Goal: Communication & Community: Answer question/provide support

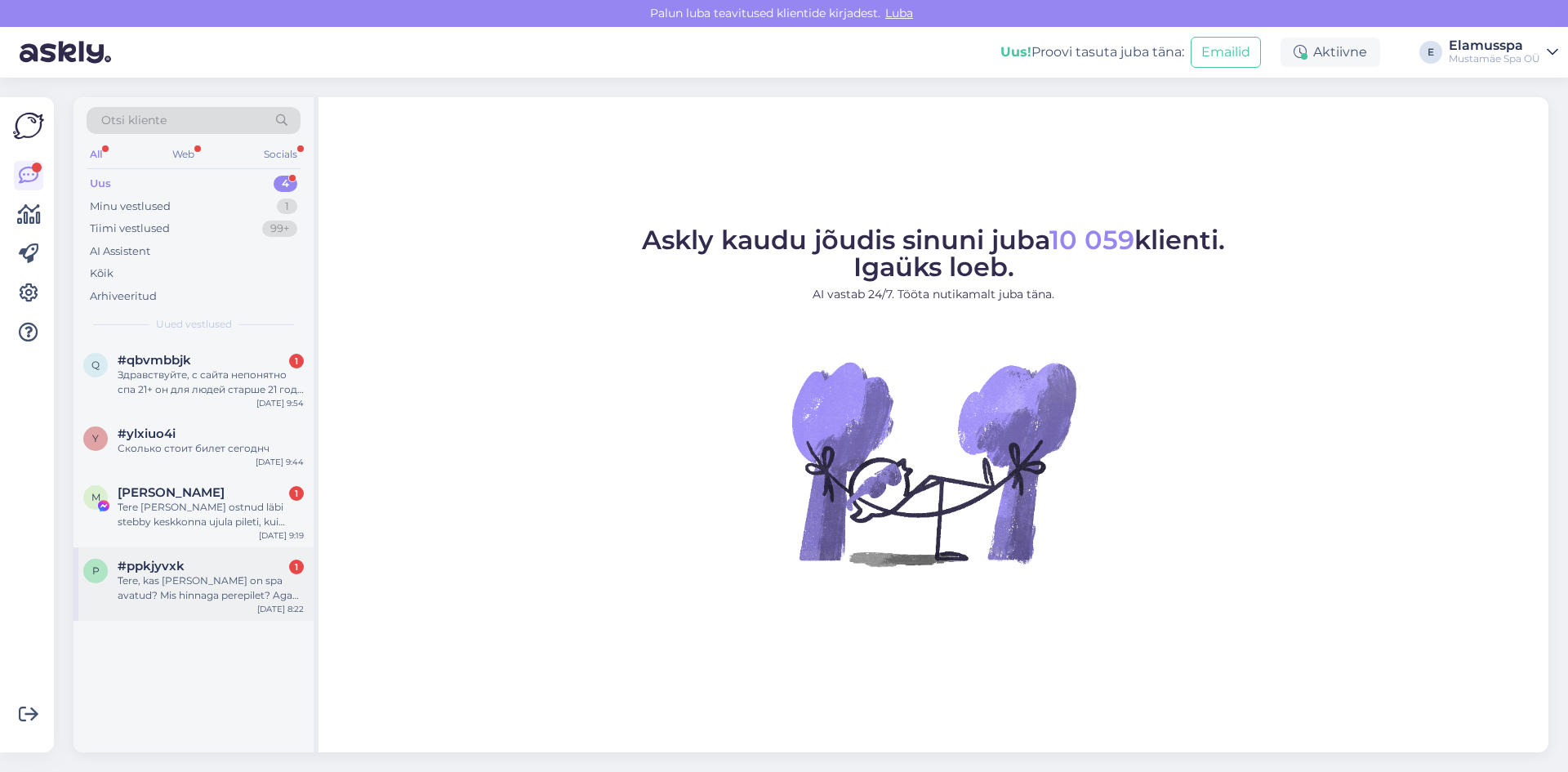
click at [218, 577] on div "Tere, kas [PERSON_NAME] on spa avatud? Mis hinnaga perepilet? Aga kaks tàiskasv…" at bounding box center [211, 588] width 186 height 30
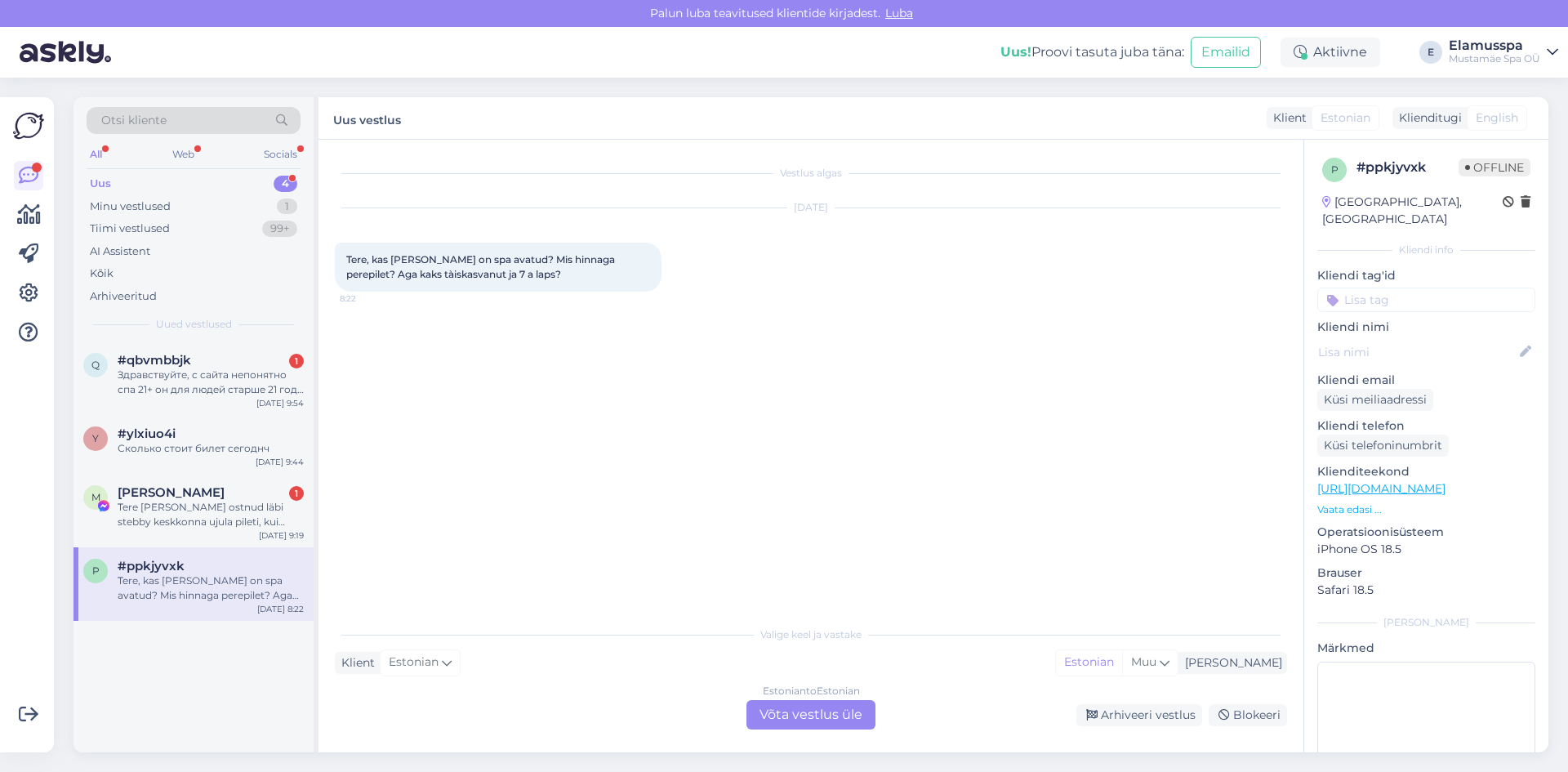
click at [826, 704] on div "Estonian to Estonian Võta vestlus üle" at bounding box center [811, 715] width 129 height 30
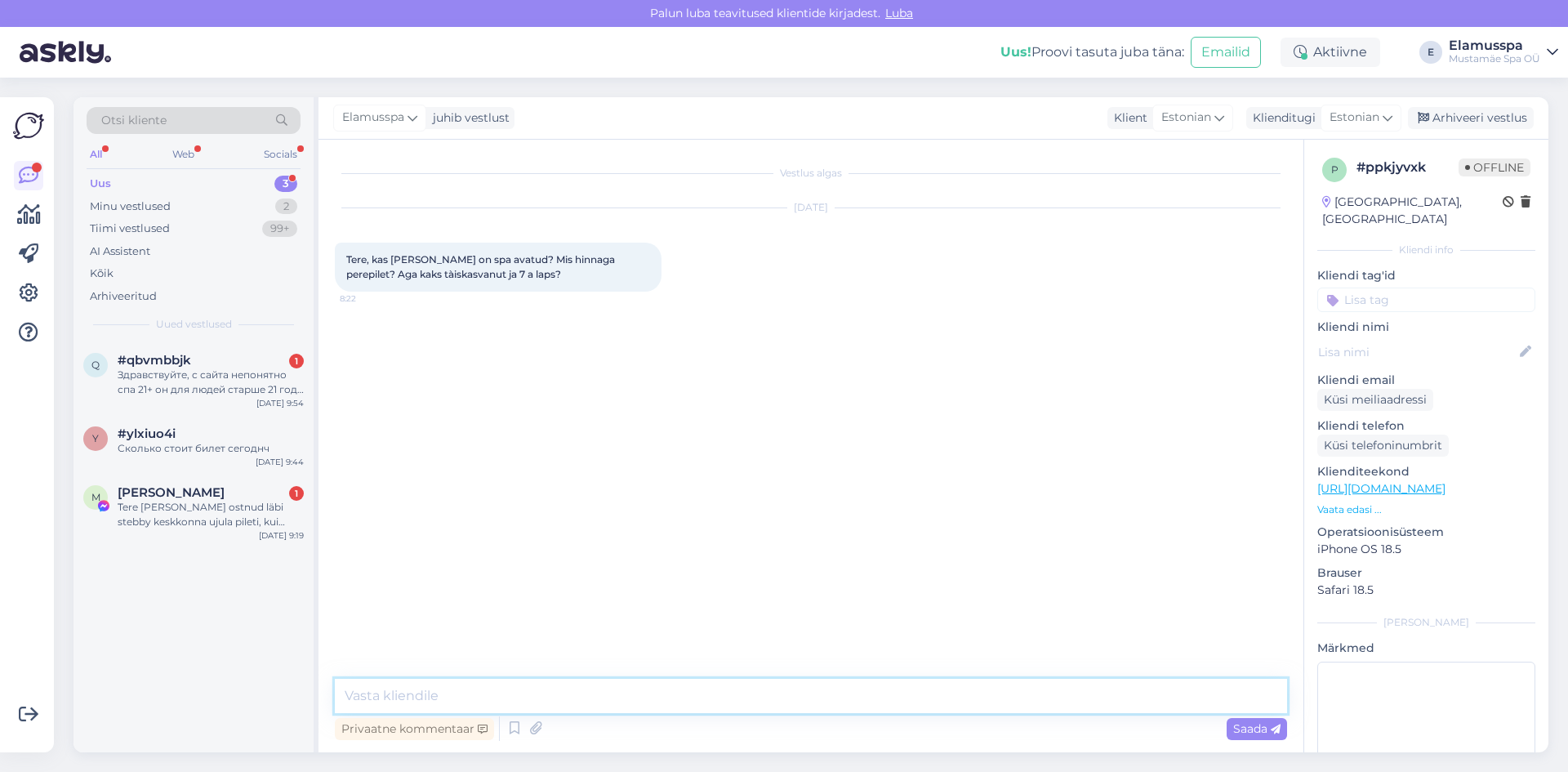
click at [778, 690] on textarea at bounding box center [811, 696] width 953 height 34
type textarea "t"
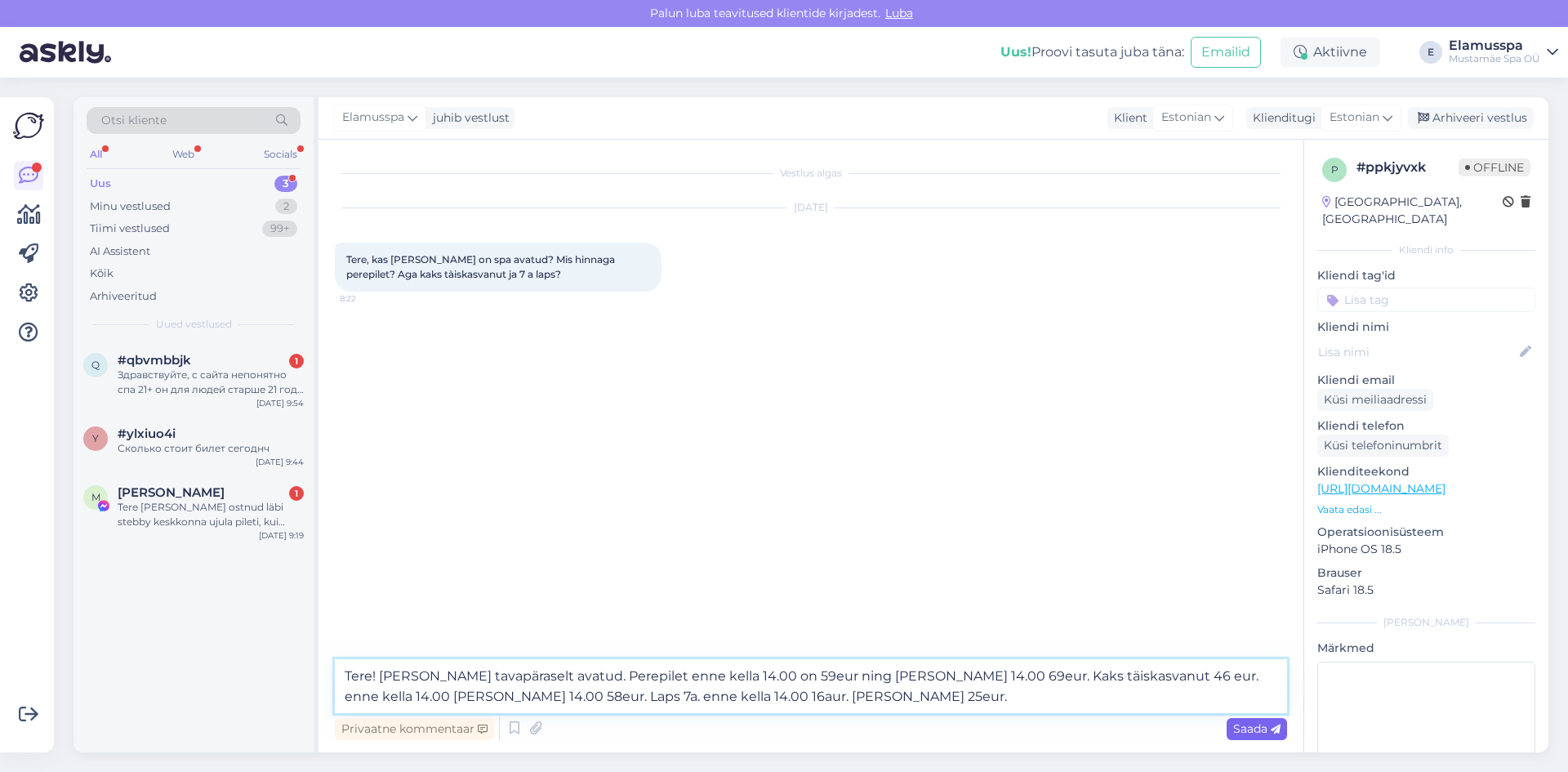
type textarea "Tere! [PERSON_NAME] tavapäraselt avatud. Perepilet enne kella 14.00 on 59eur ni…"
click at [1264, 723] on span "Saada" at bounding box center [1256, 728] width 47 height 15
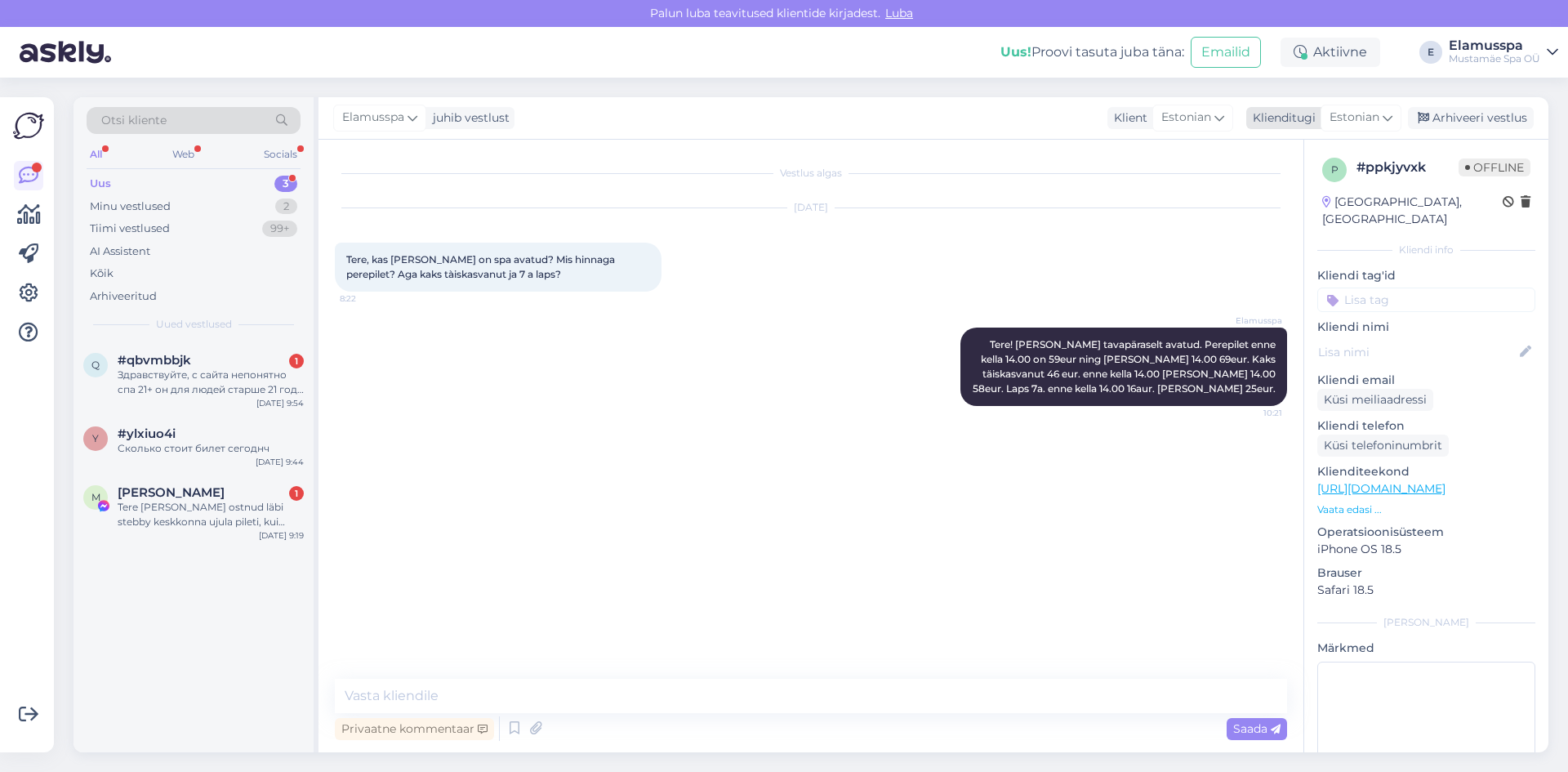
click at [1483, 110] on div "Arhiveeri vestlus" at bounding box center [1472, 118] width 126 height 22
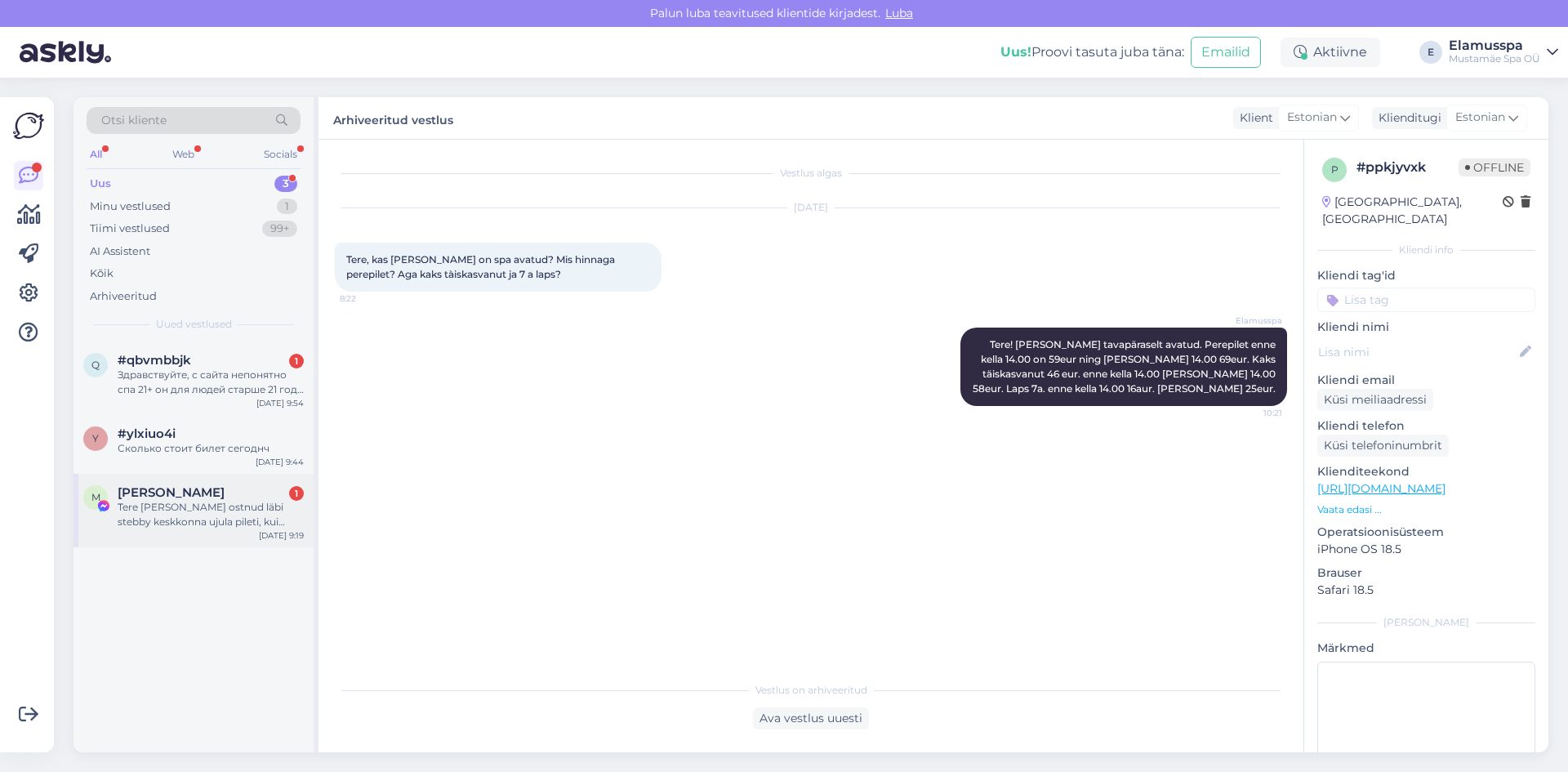
click at [215, 504] on div "Tere [PERSON_NAME] ostnud läbi stebby keskkonna ujula pileti, kui soovin minna …" at bounding box center [211, 515] width 186 height 30
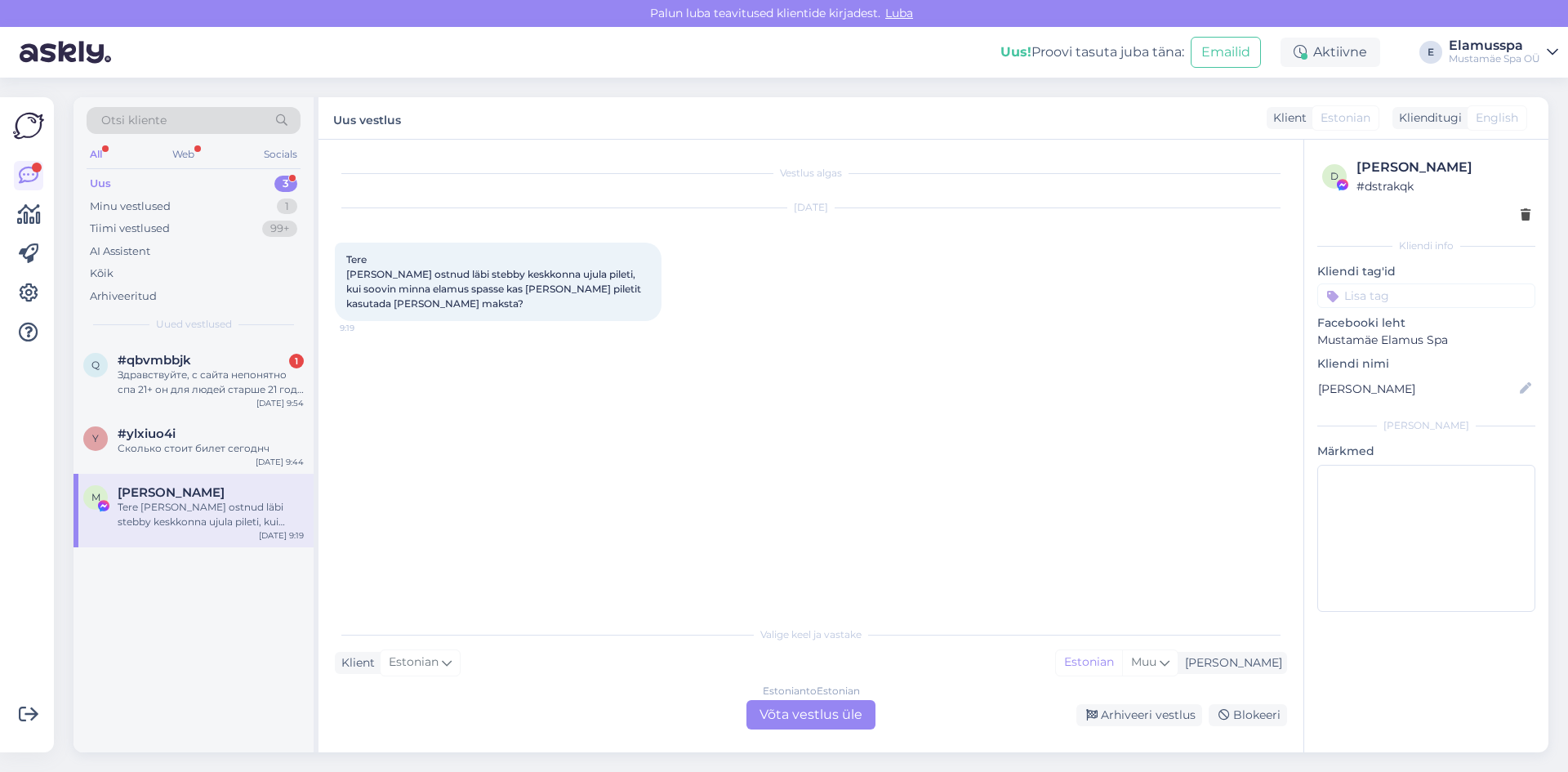
click at [824, 724] on div "Estonian to Estonian Võta vestlus üle" at bounding box center [811, 715] width 129 height 30
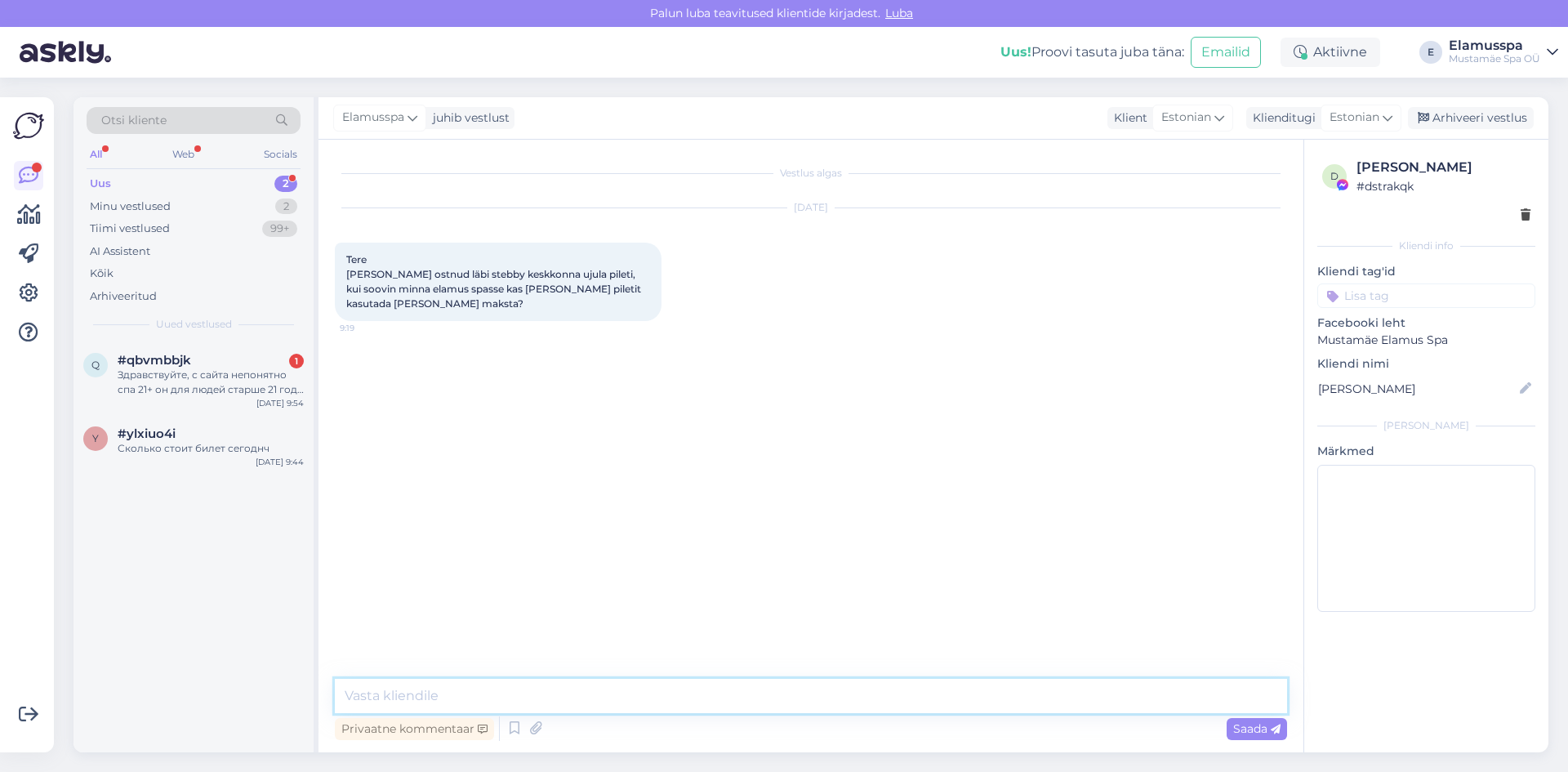
click at [776, 700] on textarea at bounding box center [811, 696] width 953 height 34
type textarea "Tere! [GEOGRAPHIC_DATA]."
click at [1274, 725] on icon at bounding box center [1276, 729] width 10 height 10
click at [1496, 112] on div "Arhiveeri vestlus" at bounding box center [1472, 118] width 126 height 22
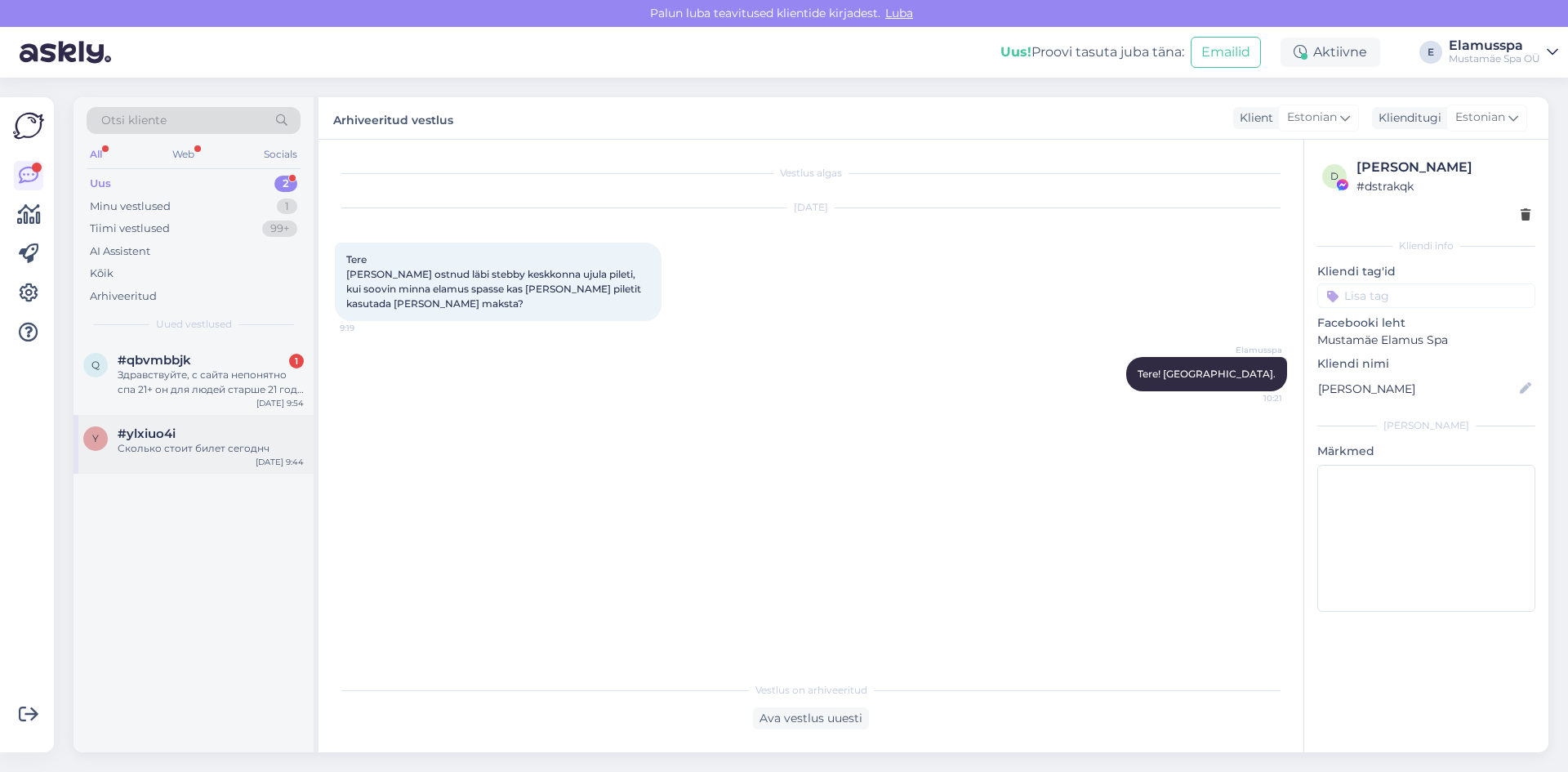
click at [235, 458] on div "y #ylxiuo4i Сколько стоит билет сегоднч [DATE] 9:44" at bounding box center [193, 444] width 240 height 58
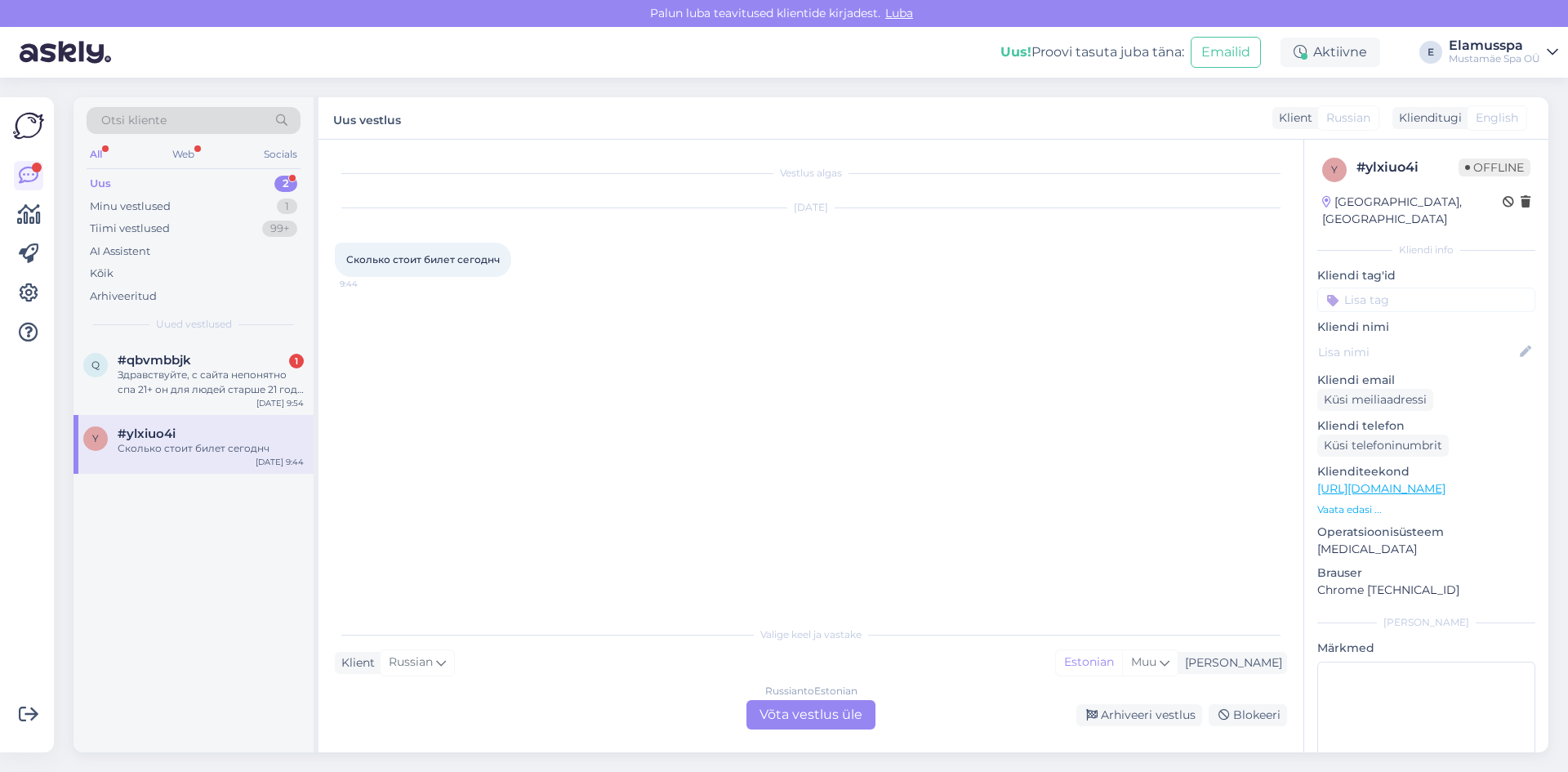
click at [851, 707] on div "Russian to Estonian Võta vestlus üle" at bounding box center [811, 715] width 129 height 30
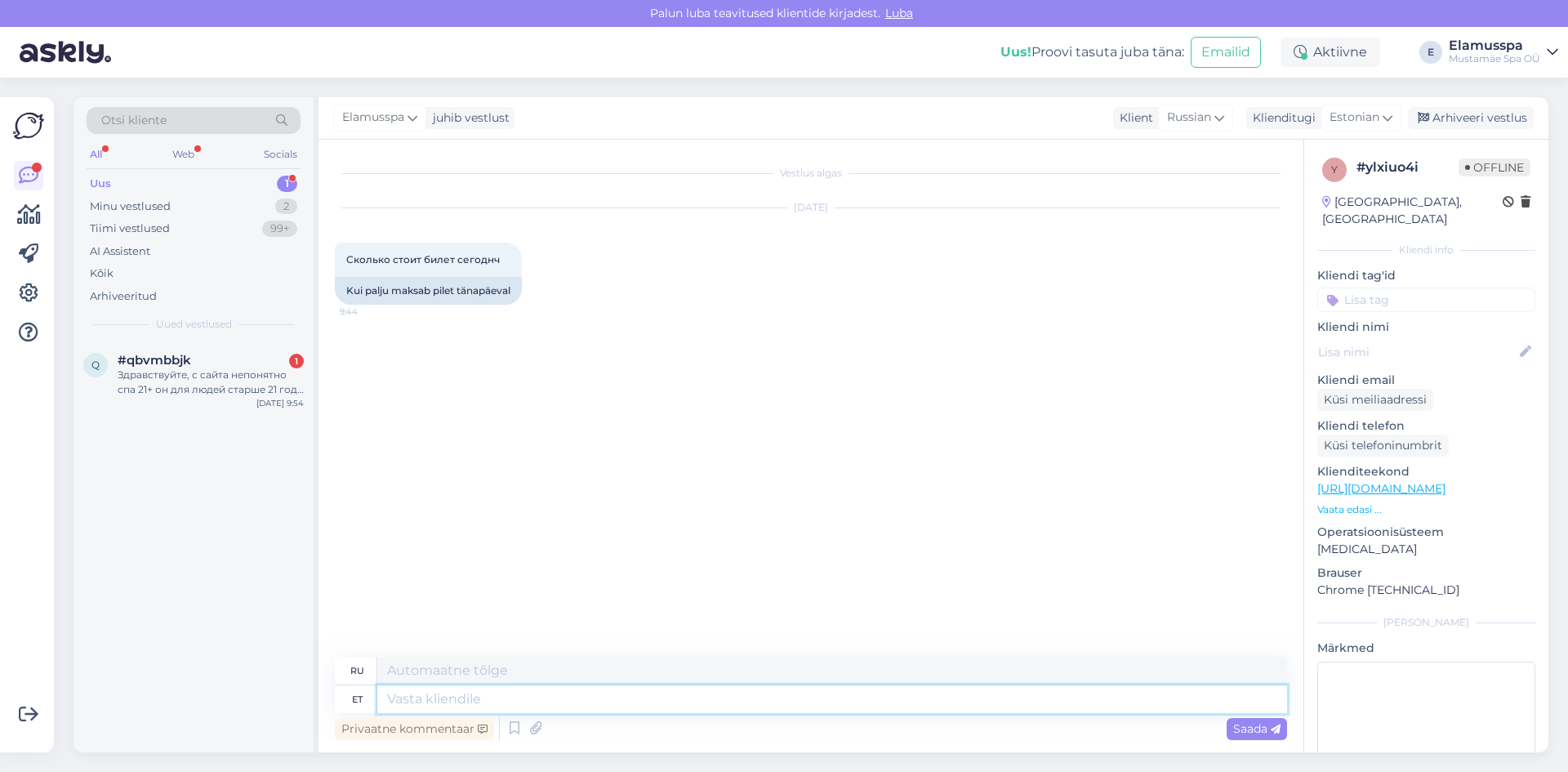
click at [580, 693] on textarea at bounding box center [832, 700] width 910 height 28
type textarea "Tere!"
type textarea "Привет!"
type textarea "Tere! Mis"
type textarea "Привет! Что?"
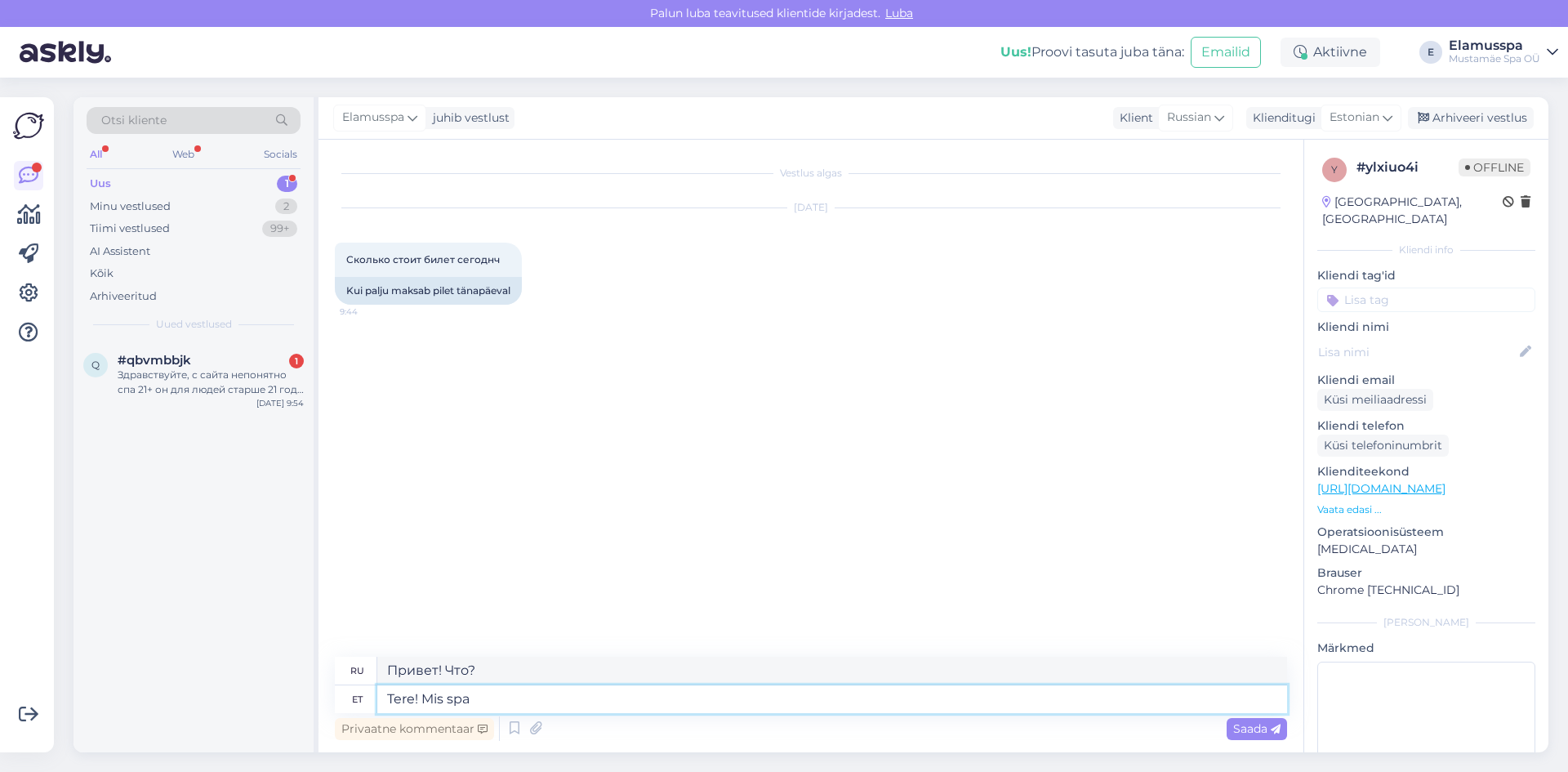
type textarea "Tere! Mis spa"
type textarea "Привет! Какой спа?"
type textarea "Tere! Mis spa osasse"
type textarea "Здравствуйте! А как насчёт спа-центра?"
type textarea "Tere! Mis spa osasse soovite m"
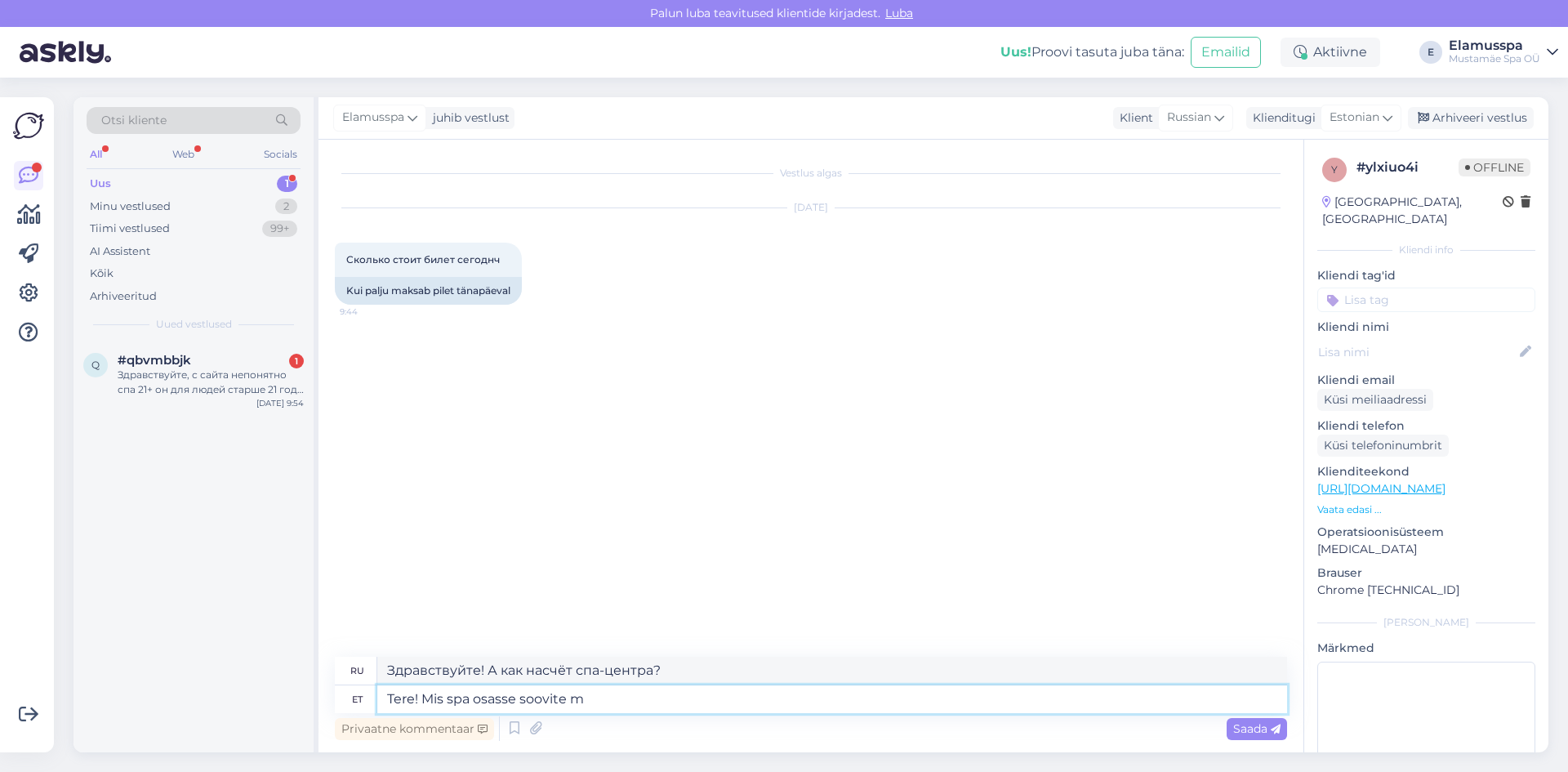
type textarea "Здравствуйте! Какой раздел спа вам нужен?"
type textarea "Tere! Mis spa osasse soovite minna? K"
type textarea "Здравствуйте! В какой спа-салон вы хотели бы сходить?"
type textarea "Tere! Mis spa osasse soovite minna? Kas Elamus s"
type textarea "Здравствуйте! В какой спа-салон вы хотели бы пойти? В [GEOGRAPHIC_DATA]?"
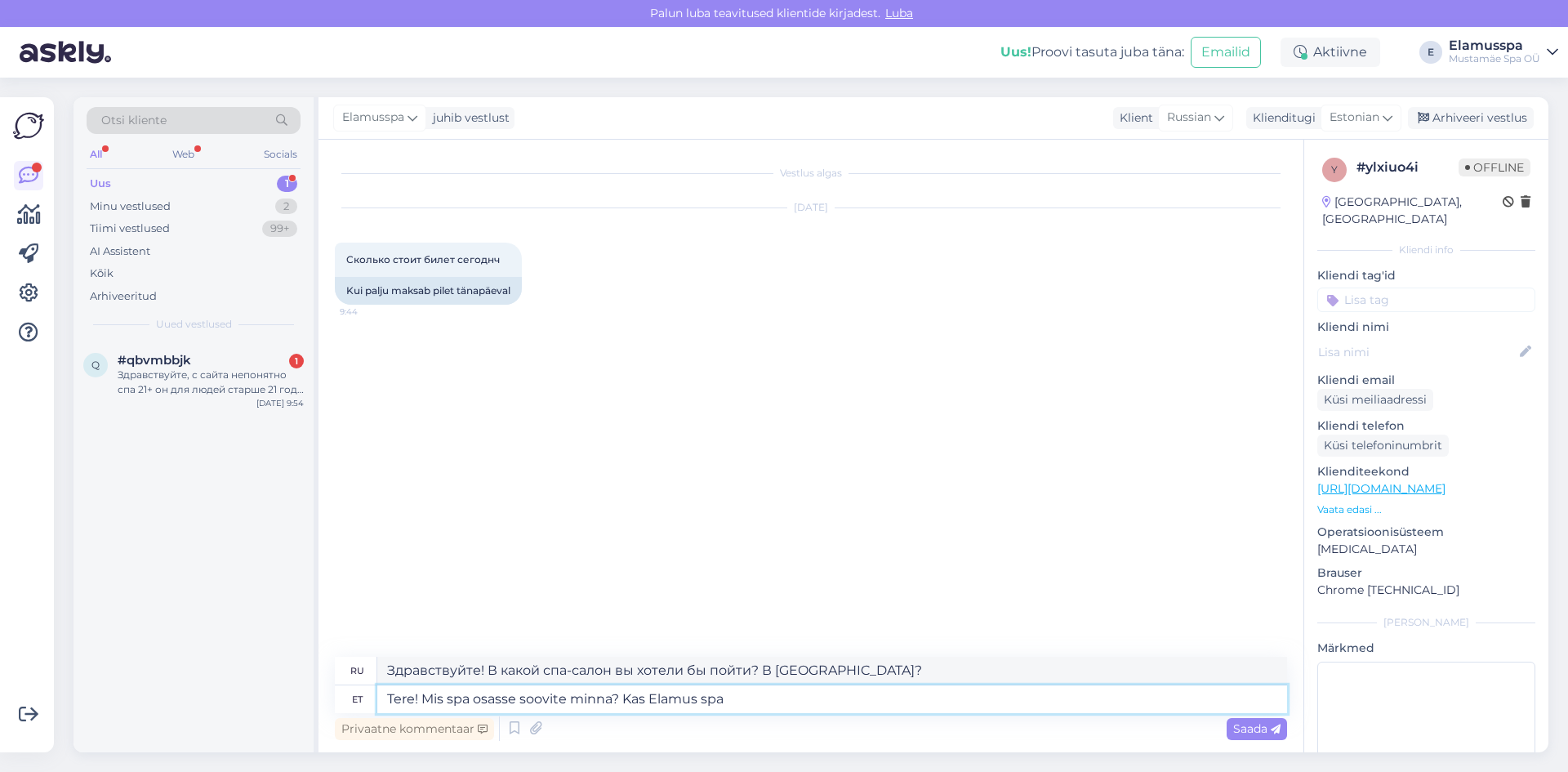
type textarea "Tere! Mis spa osasse soovite minna? Kas Elamus spa v"
type textarea "Здравствуйте! В какой спа-салон вы хотели бы пойти? Elamus spa?"
type textarea "Tere! Mis spa osasse soovite minna? Kas Elamus spa või"
type textarea "Здравствуйте! В какой спа-салон вы хотели бы пойти? Elamus spa или"
type textarea "Tere! Mis spa osasse soovite minna? Kas Elamus spa või 21+"
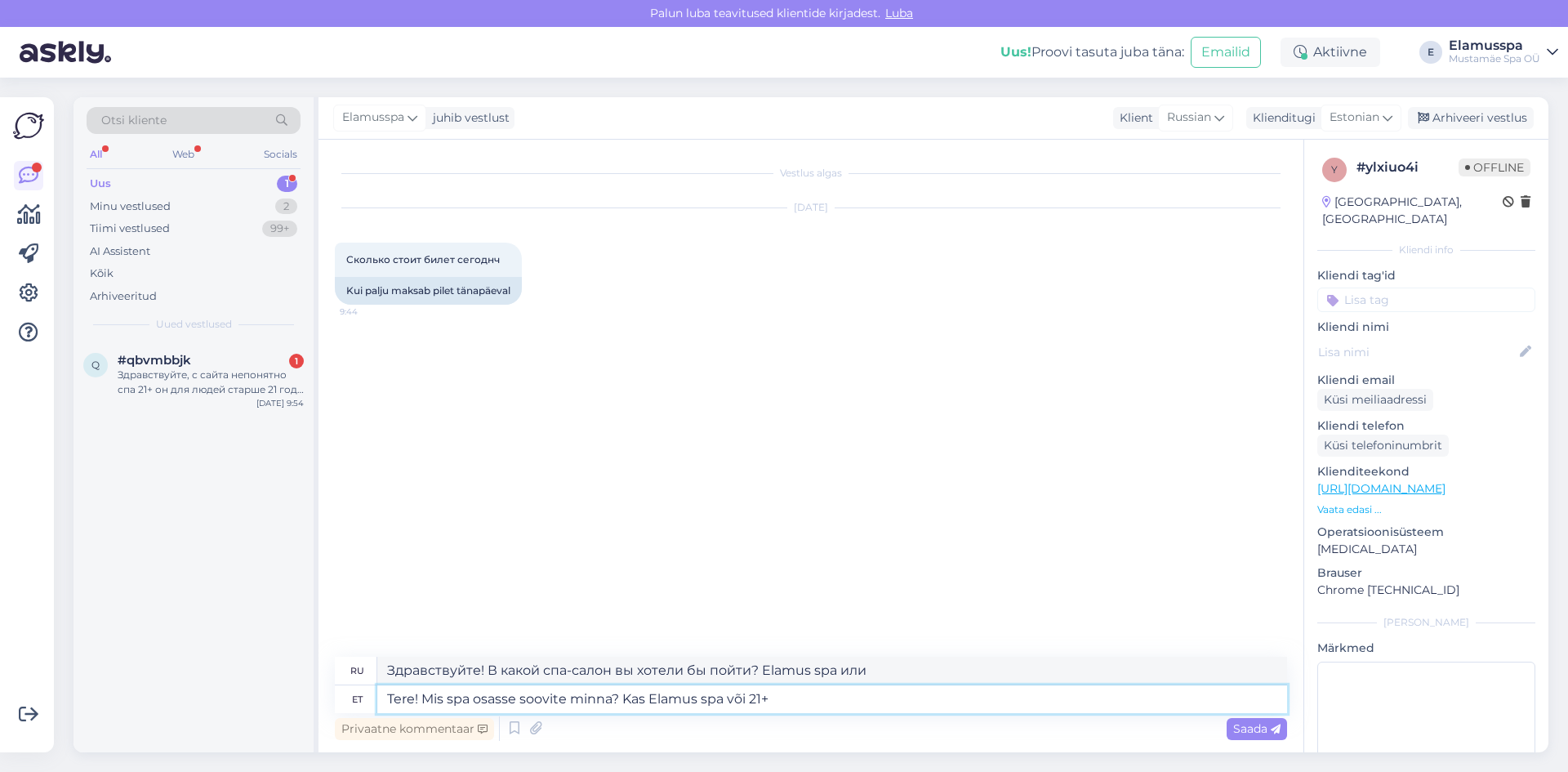
type textarea "Здравствуйте! В какой спа-салон вы хотели бы пойти? Elamus spa или 21+."
type textarea "Tere! Mis spa osasse soovite minna? Kas Elamus spa või 21+ spa os"
type textarea "Здравствуйте! В какой спа-салон вы хотели бы пойти? Elamus spa или 21+ spa."
type textarea "Tere! Mis spa osasse soovite minna? Kas Elamus spa või 21+ spa osa?"
type textarea "Здравствуйте! В какой спа-центр вы хотели бы пойти? В спа-центр [GEOGRAPHIC_DAT…"
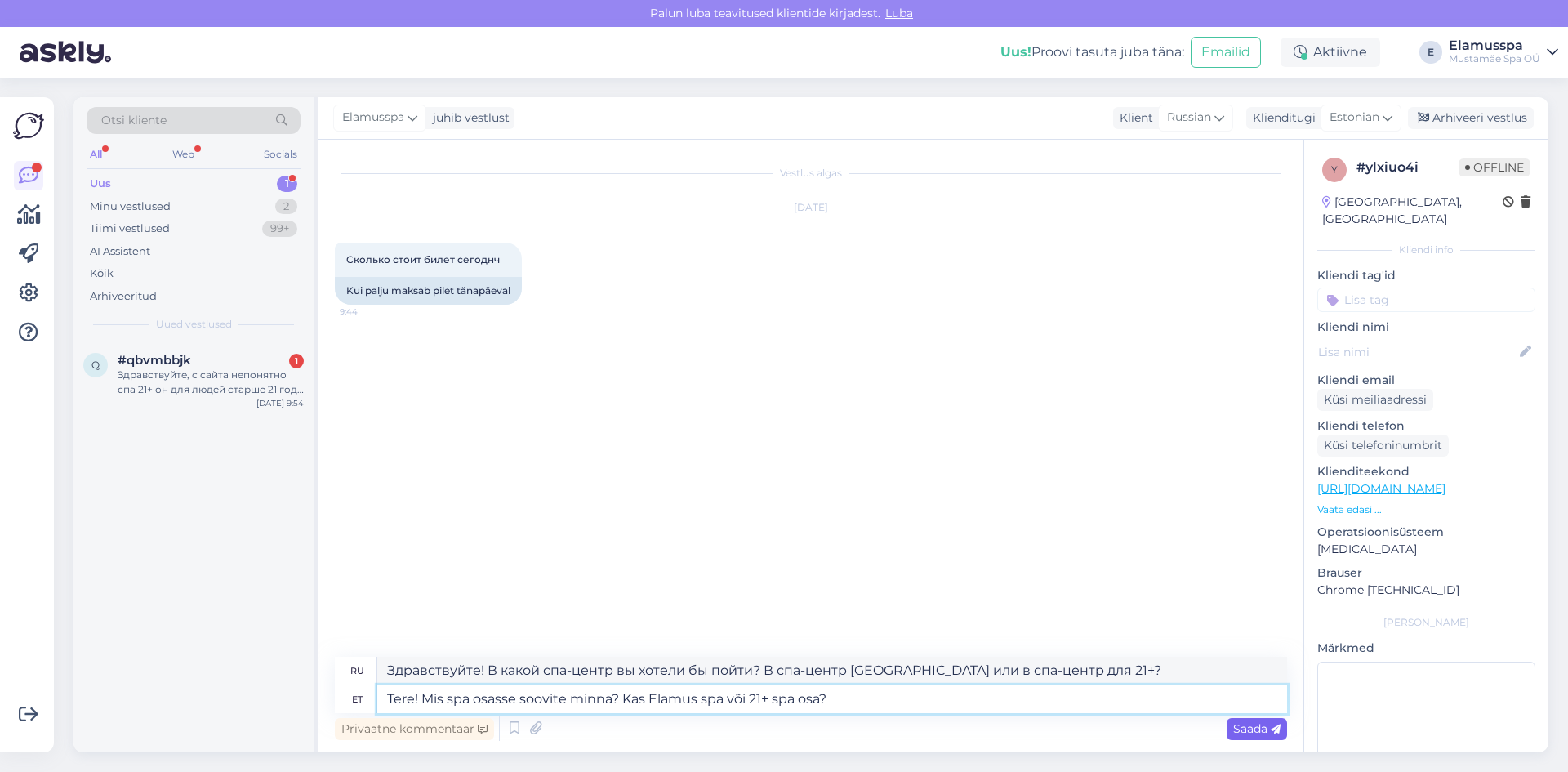
type textarea "Tere! Mis spa osasse soovite minna? Kas Elamus spa või 21+ spa osa?"
click at [1276, 722] on span "Saada" at bounding box center [1256, 728] width 47 height 15
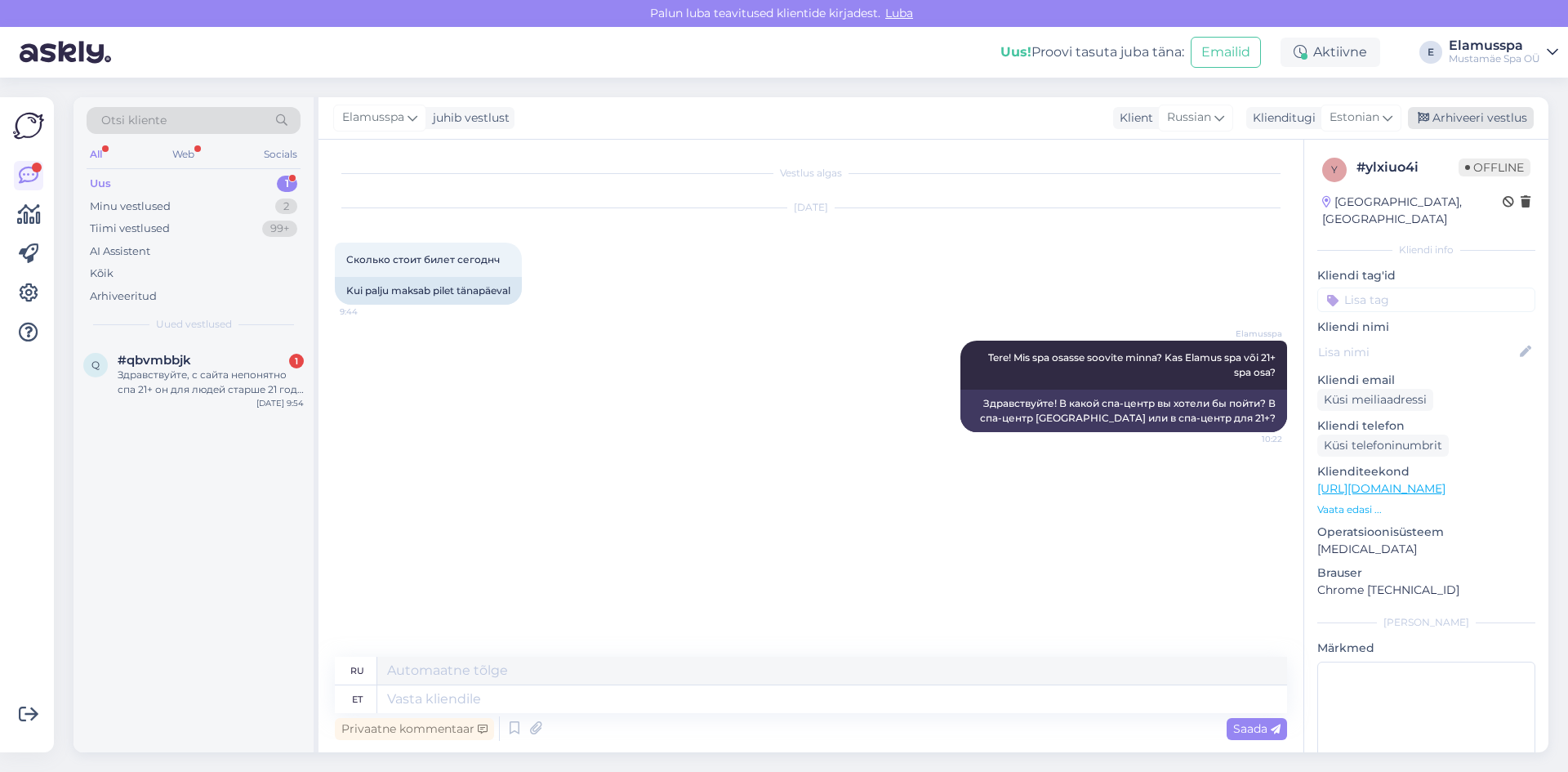
click at [1459, 113] on div "Arhiveeri vestlus" at bounding box center [1472, 118] width 126 height 22
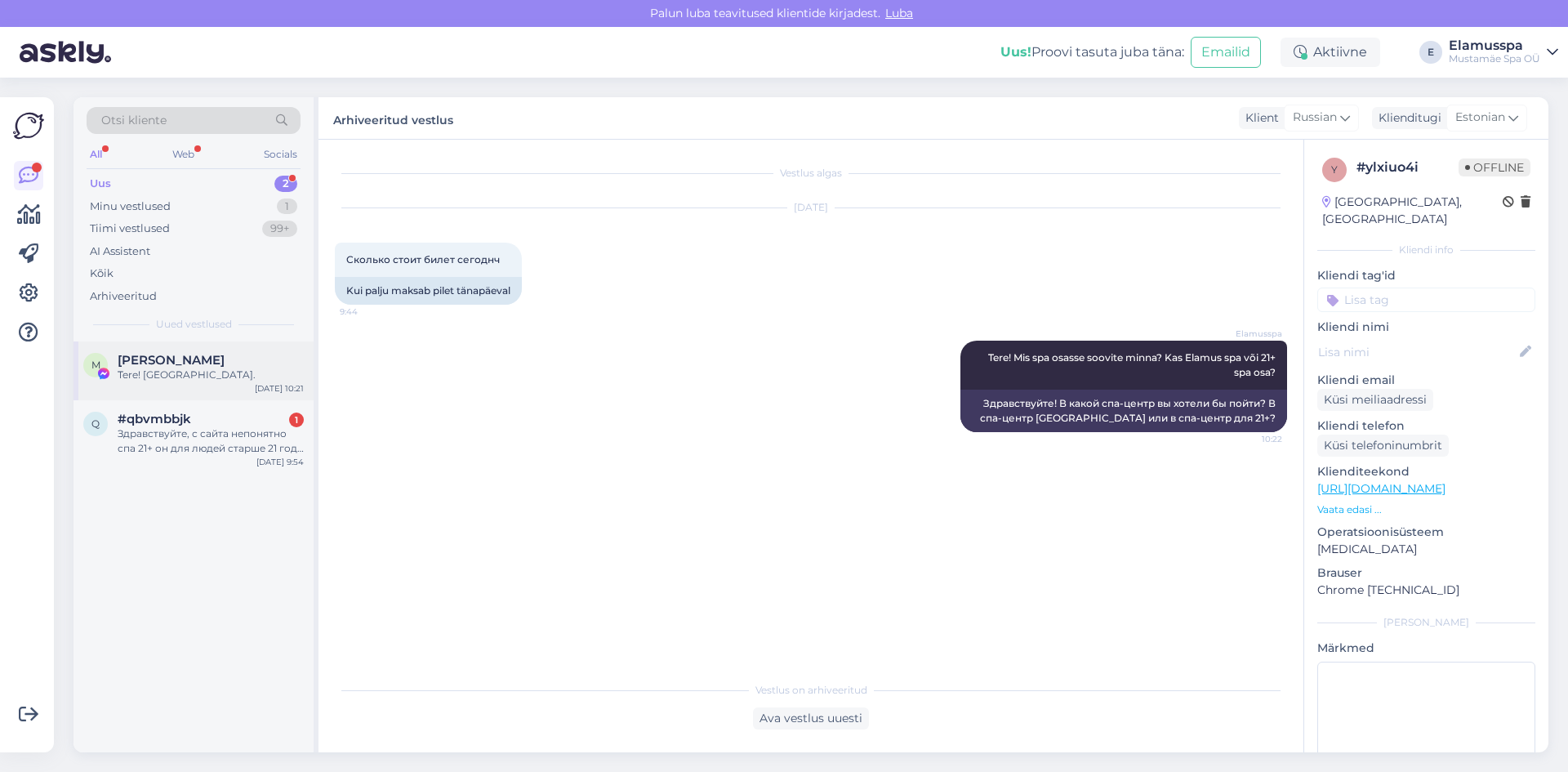
drag, startPoint x: 222, startPoint y: 366, endPoint x: 190, endPoint y: 375, distance: 33.2
click at [194, 373] on div "[PERSON_NAME] Tere! [GEOGRAPHIC_DATA]." at bounding box center [211, 367] width 186 height 30
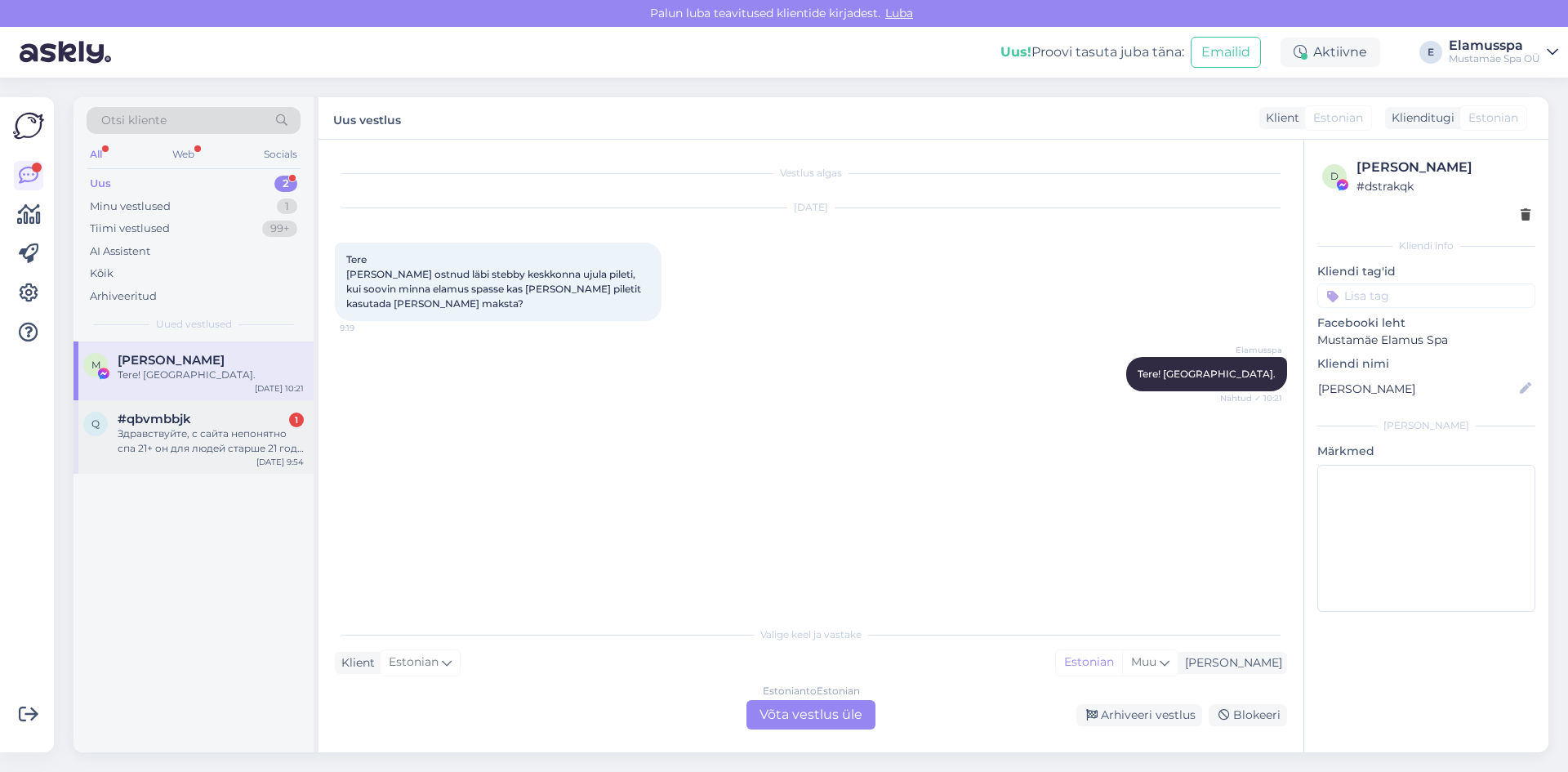
click at [235, 426] on div "#qbvmbbjk 1" at bounding box center [211, 419] width 186 height 15
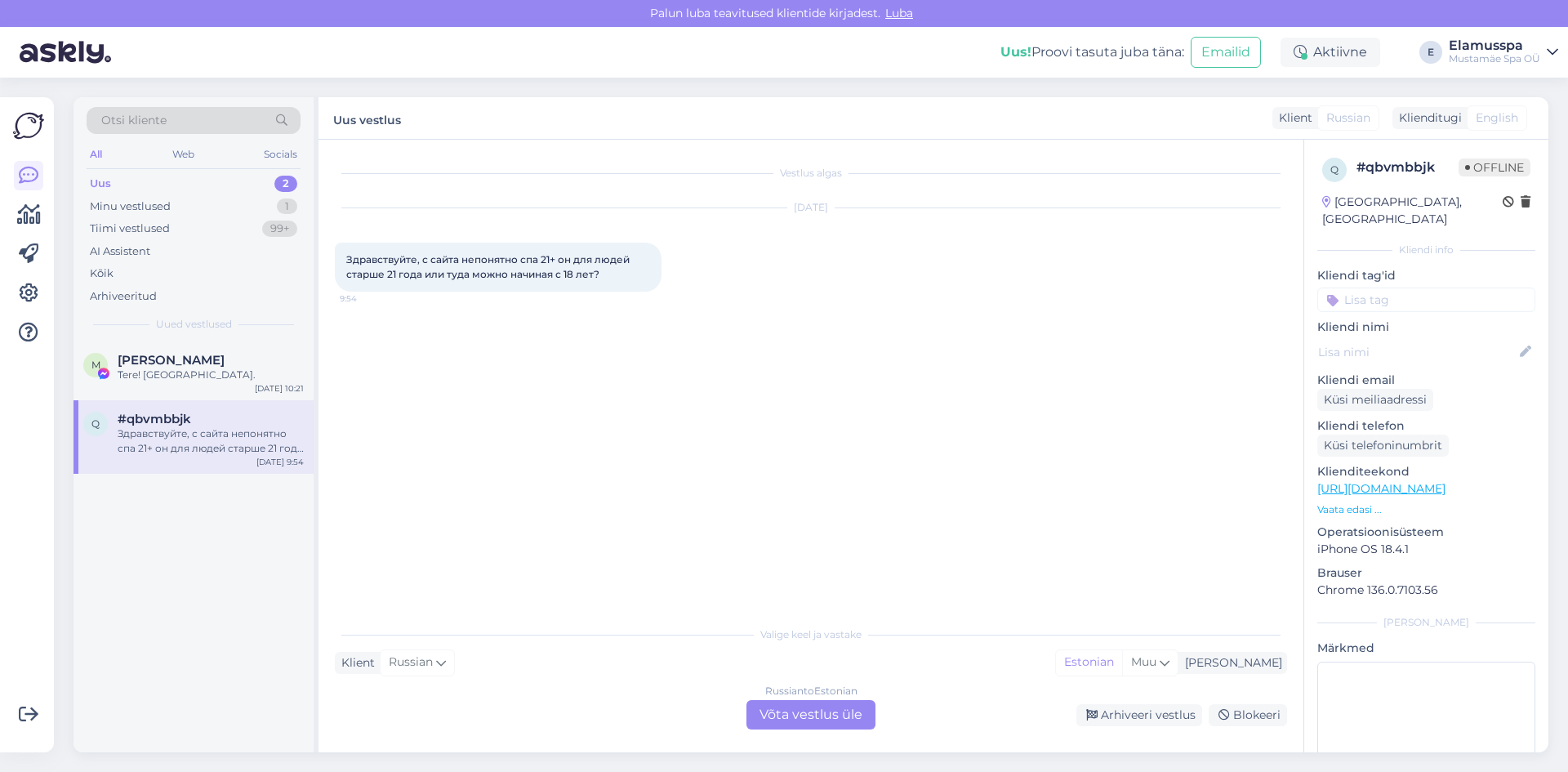
click at [824, 693] on div "Russian to Estonian" at bounding box center [811, 691] width 92 height 15
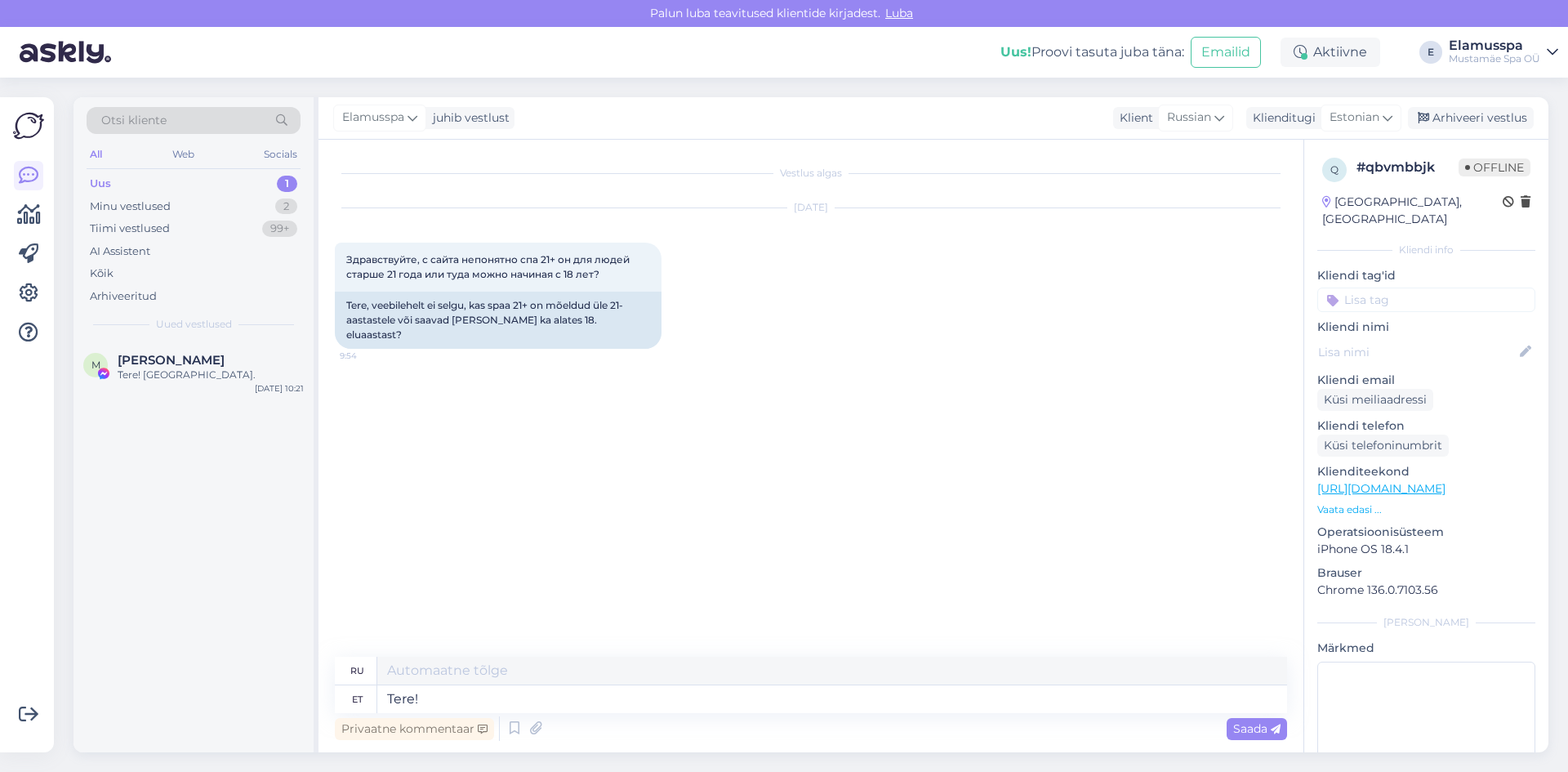
type textarea "Tere!"
type textarea "Привет!"
type textarea "Tere! 21+ a"
type textarea "Привет! 21+"
type textarea "Tere! 21+ alale s"
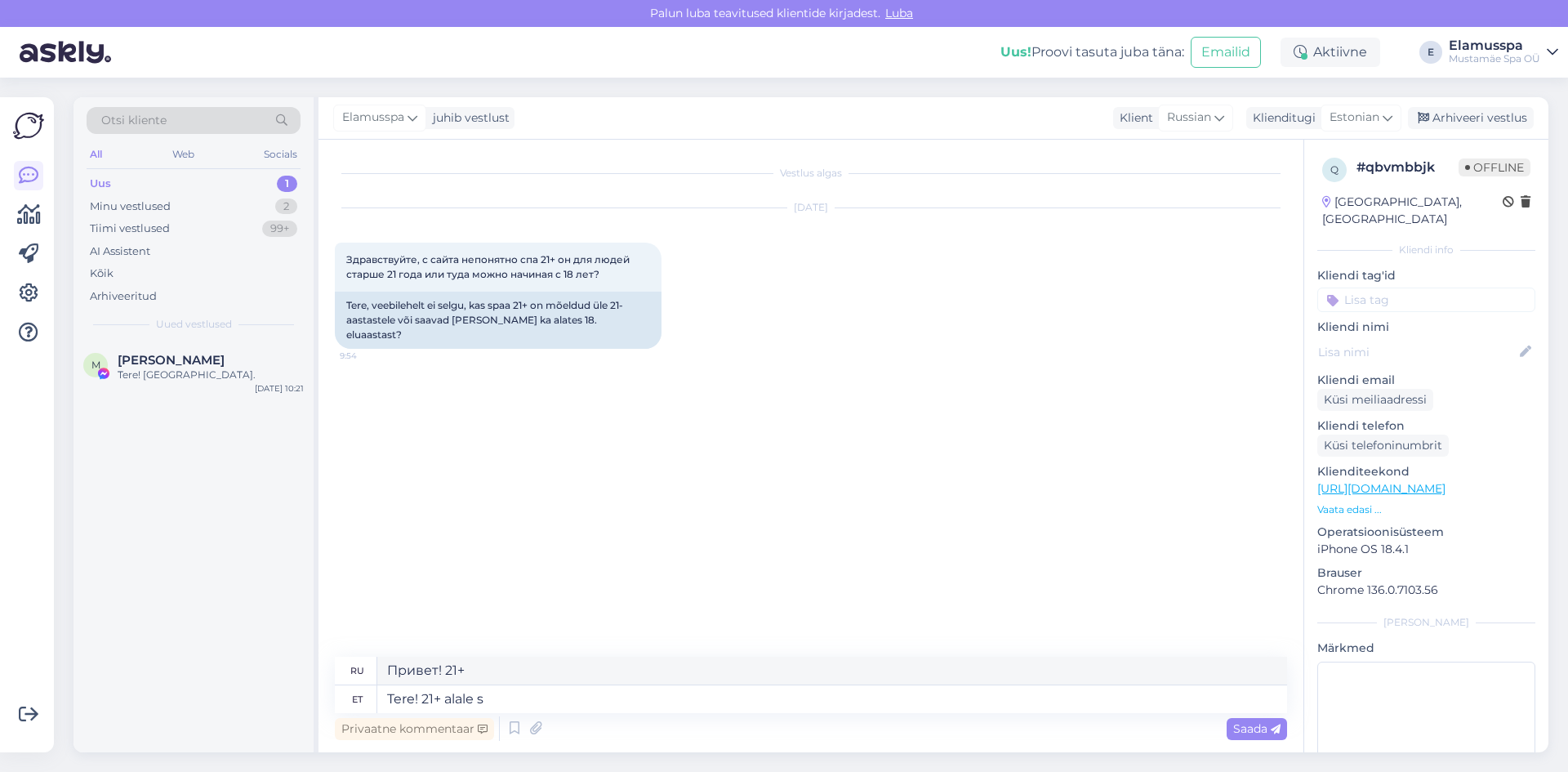
type textarea "Привет! Зона 21+"
type textarea "Tere! 21+ alale saab s"
type textarea "Привет! Вы можете войти в зону 21+."
type textarea "Tere! 21+ alale saab soetada"
type textarea "Здравствуйте! Вы можете приобрести для лиц старше 21 года."
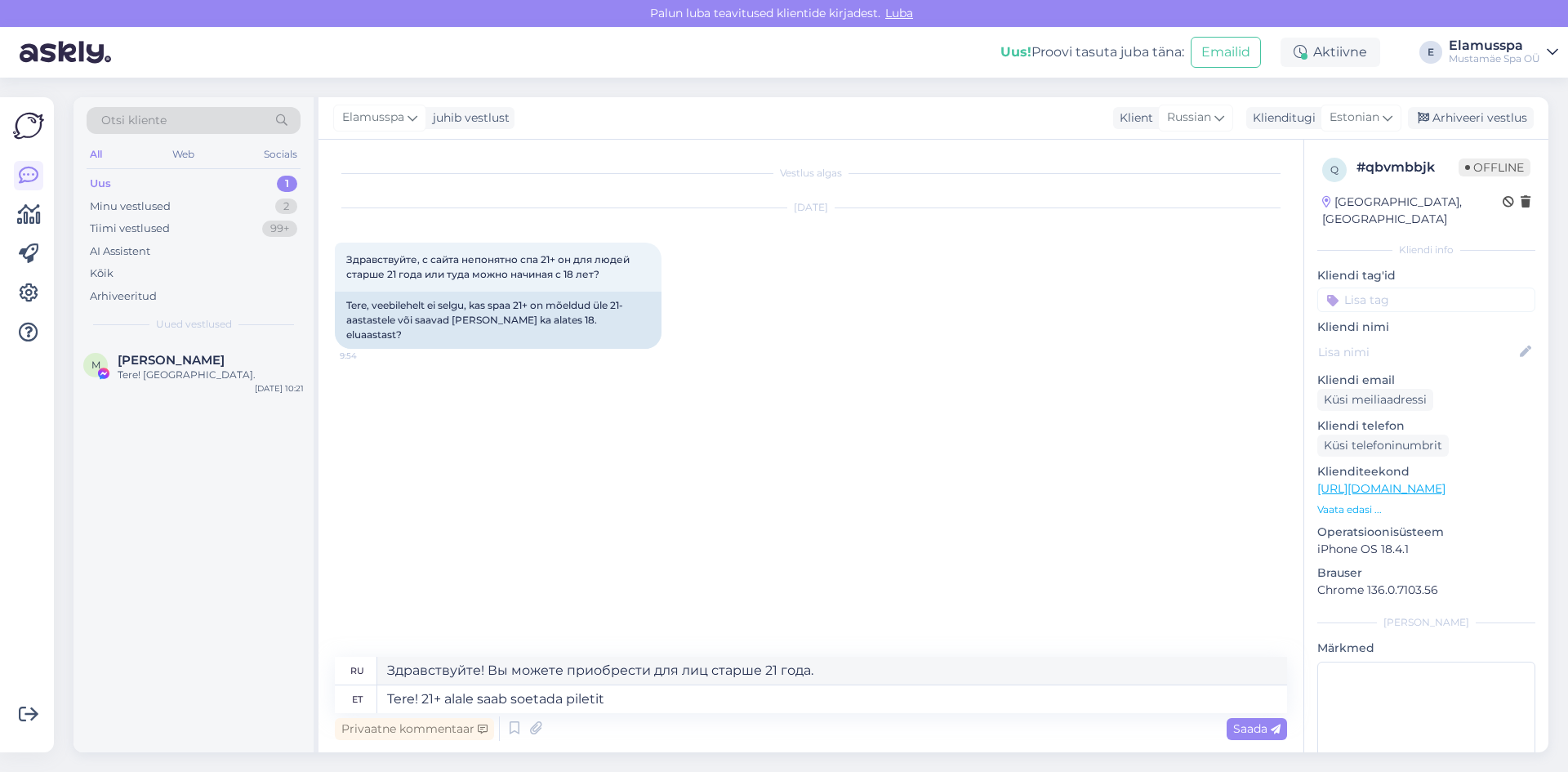
type textarea "Tere! 21+ alale saab soetada piletit"
type textarea "Здравствуйте! Вы можете приобрести билет в зону 21+."
type textarea "Tere! 21+ alale saab soetada piletit alates"
type textarea "Здравствуйте! Билеты в зону 21+ можно приобрести здесь."
type textarea "Tere! 21+ alale saab soetada piletit alates 18."
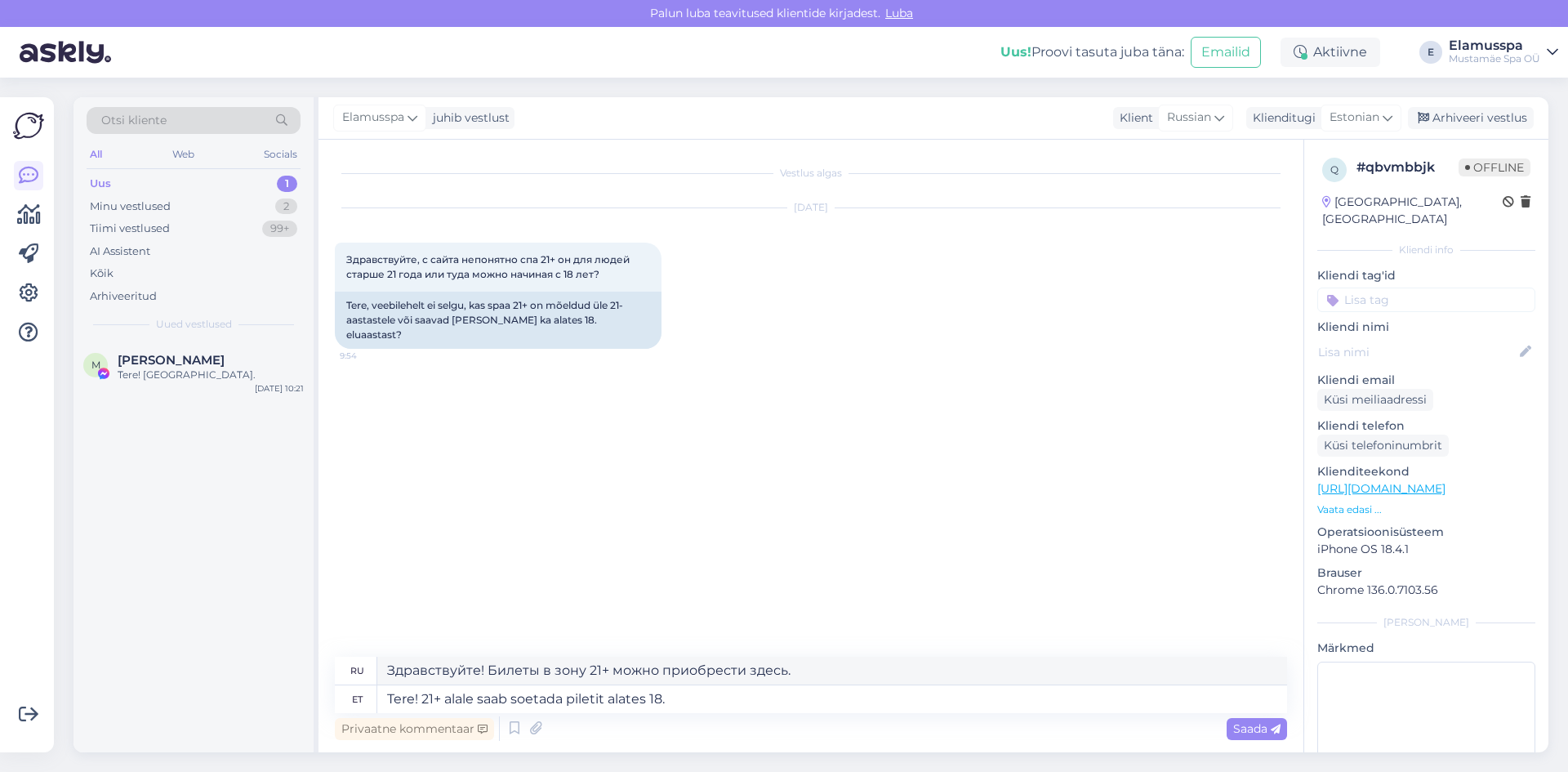
type textarea "Здравствуйте! Билет в зону 21+ можно приобрести с 18 лет."
type textarea "Tere! 21+ alale saab soetada piletit alates 18. eluaastast. Kindlasti n"
type textarea "Здравствуйте! Билет в зону 21+ можно приобрести с 18 лет. Конечно."
type textarea "Tere! 21+ alale saab soetada piletit alates 18. eluaastast. Kindlasti noorel i"
type textarea "Здравствуйте! Билет в зону 21+ можно приобрести с 18 лет. Вы точно молоды."
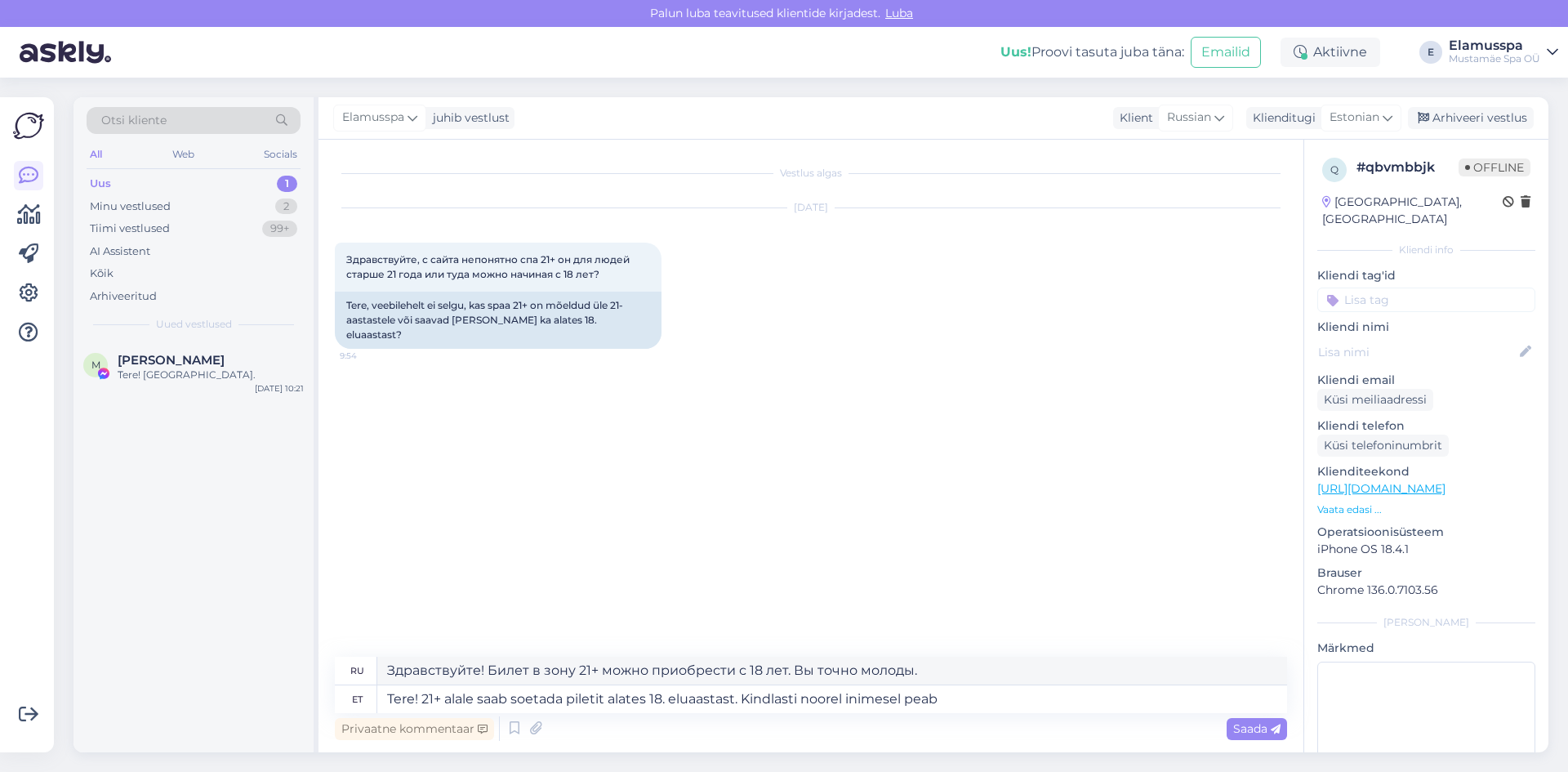
type textarea "Tere! 21+ alale saab soetada piletit alates 18. eluaastast. Kindlasti noorel in…"
type textarea "Здравствуйте! Билет в зону 21+ можно приобрести с 18 лет. Молодому человеку обя…"
type textarea "Tere! 21+ alale saab soetada piletit alates 18. eluaastast. Kindlasti noorel in…"
type textarea "Здравствуйте! Билет в зону 21+ можно приобрести с 18 лет. Конечно, молодой чело…"
type textarea "Tere! 21+ alale saab soetada piletit alates 18. eluaastast. Kindlasti noorel in…"
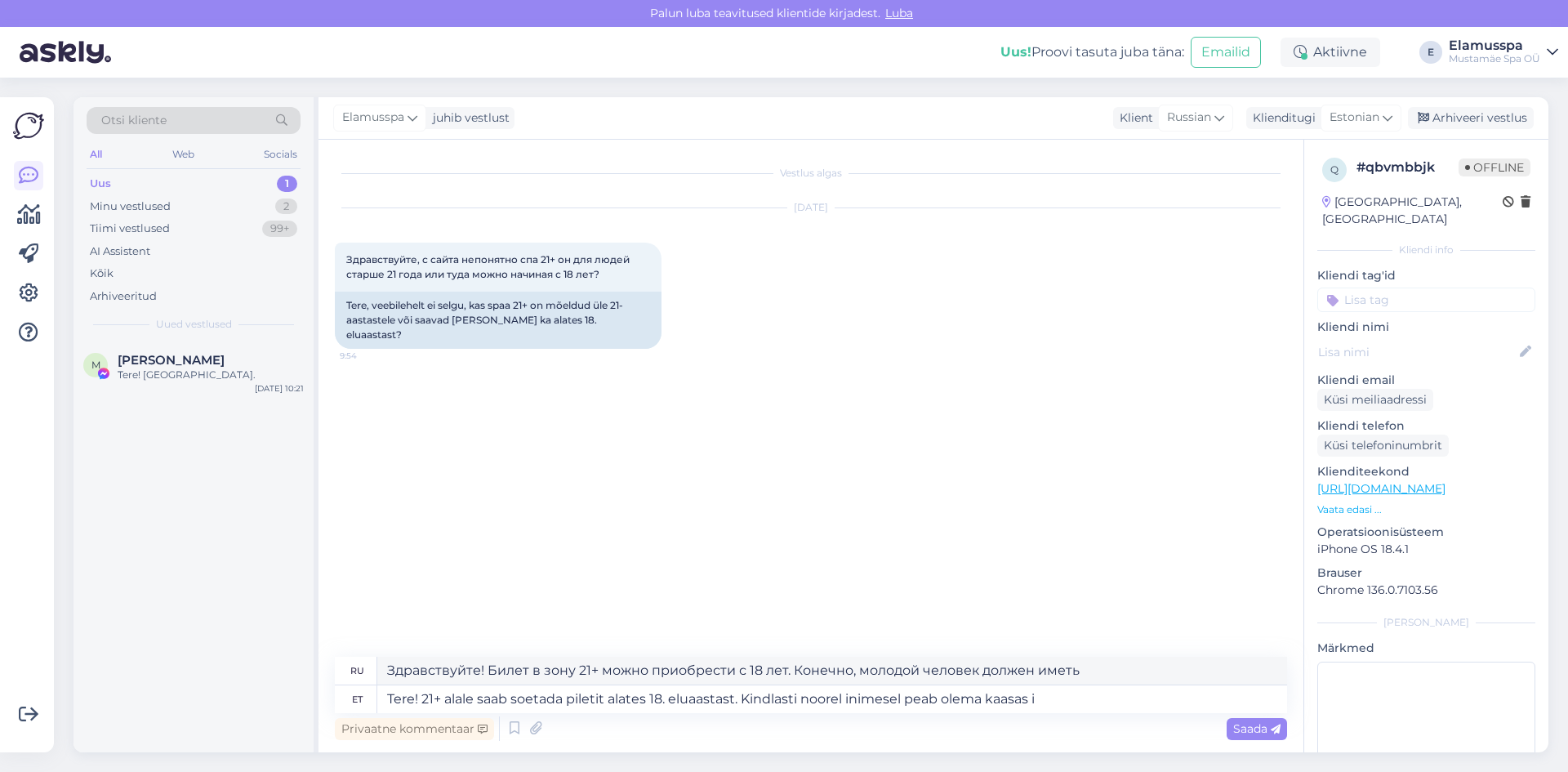
type textarea "Здравствуйте! Билет в зону 21+ можно приобрести с 18 лет. Молодому человеку обя…"
type textarea "Tere! 21+ alale saab soetada piletit alates 18. eluaastast. Kindlasti noorel in…"
type textarea "Здравствуйте! Билет в зону «21+» можно приобрести с 18 лет. Конечно, при себе н…"
type textarea "Tere! 21+ alale saab soetada piletit alates 18. eluaastast. Kindlasti noorel in…"
type textarea "Здравствуйте! Билет в зону «21+» можно приобрести с 18 лет. При себе обязательн…"
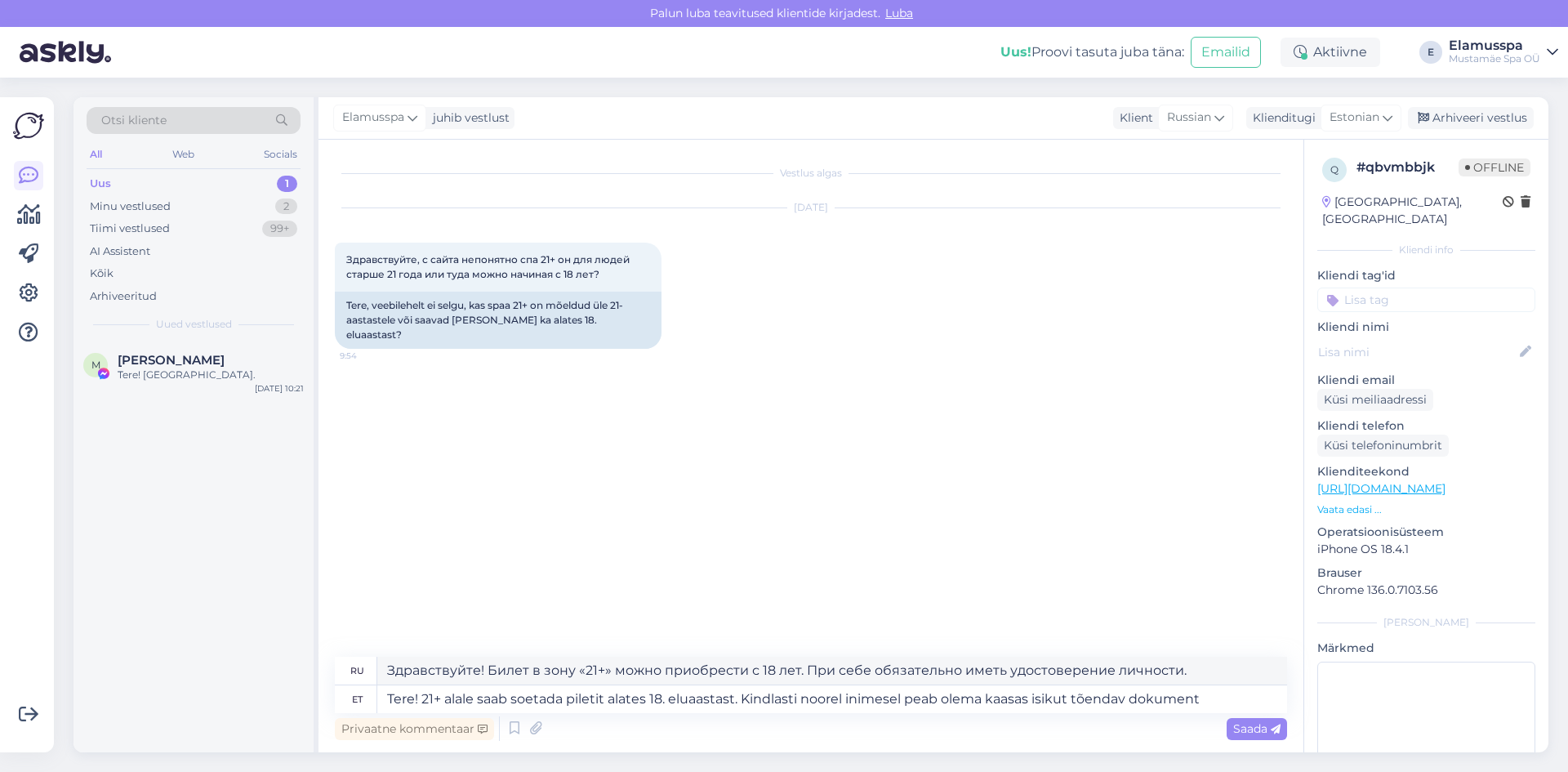
type textarea "Tere! 21+ alale saab soetada piletit alates 18. eluaastast. Kindlasti noorel in…"
type textarea "Здравствуйте! Билет в зону «21+» можно приобрести с 18 лет. Молодому человеку о…"
type textarea "Tere! 21+ alale saab soetada piletit alates 18. eluaastast. Kindlasti noorel in…"
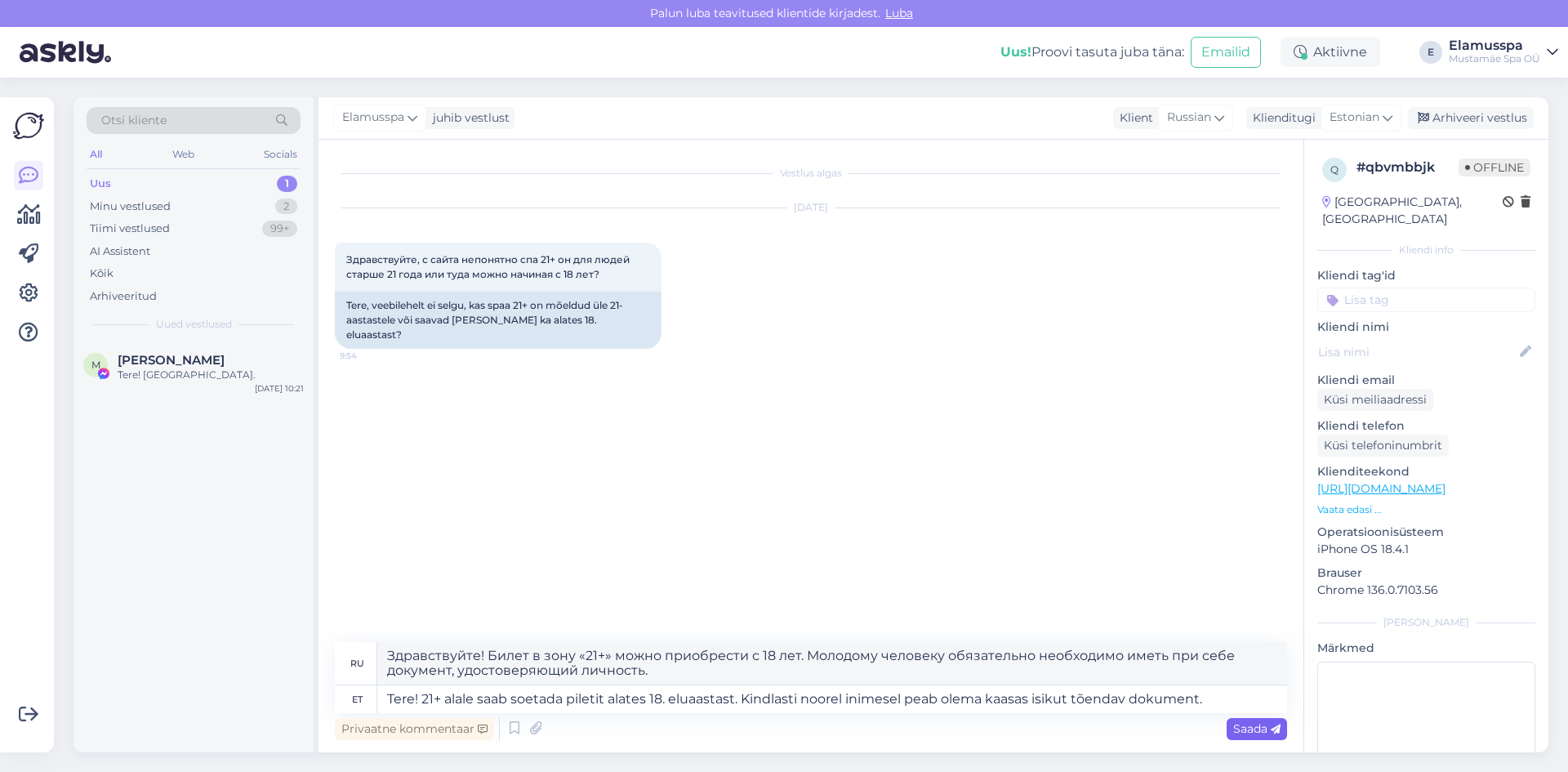
click at [1258, 718] on div "Saada" at bounding box center [1256, 729] width 60 height 22
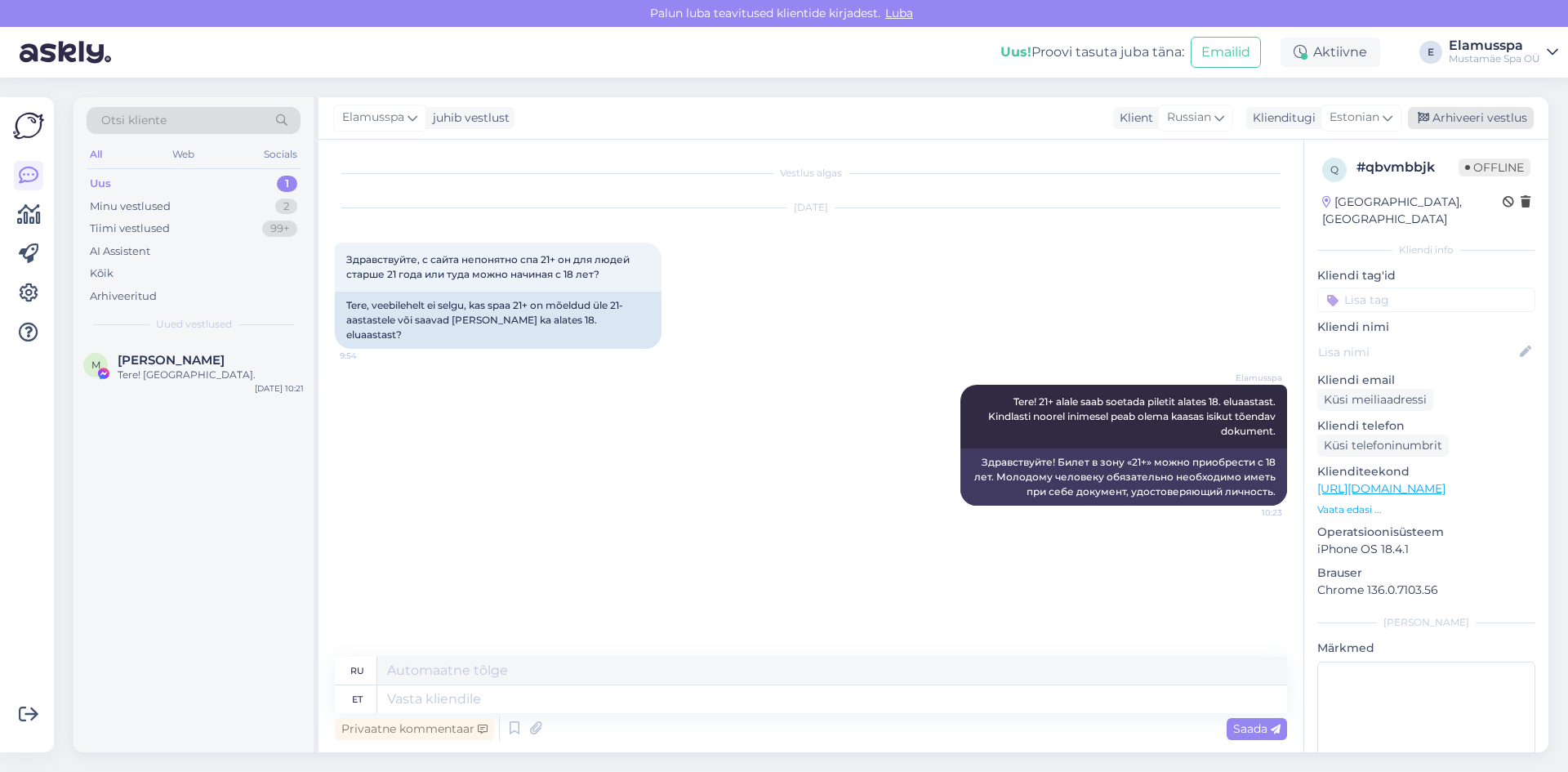
click at [1451, 118] on div "Arhiveeri vestlus" at bounding box center [1472, 118] width 126 height 22
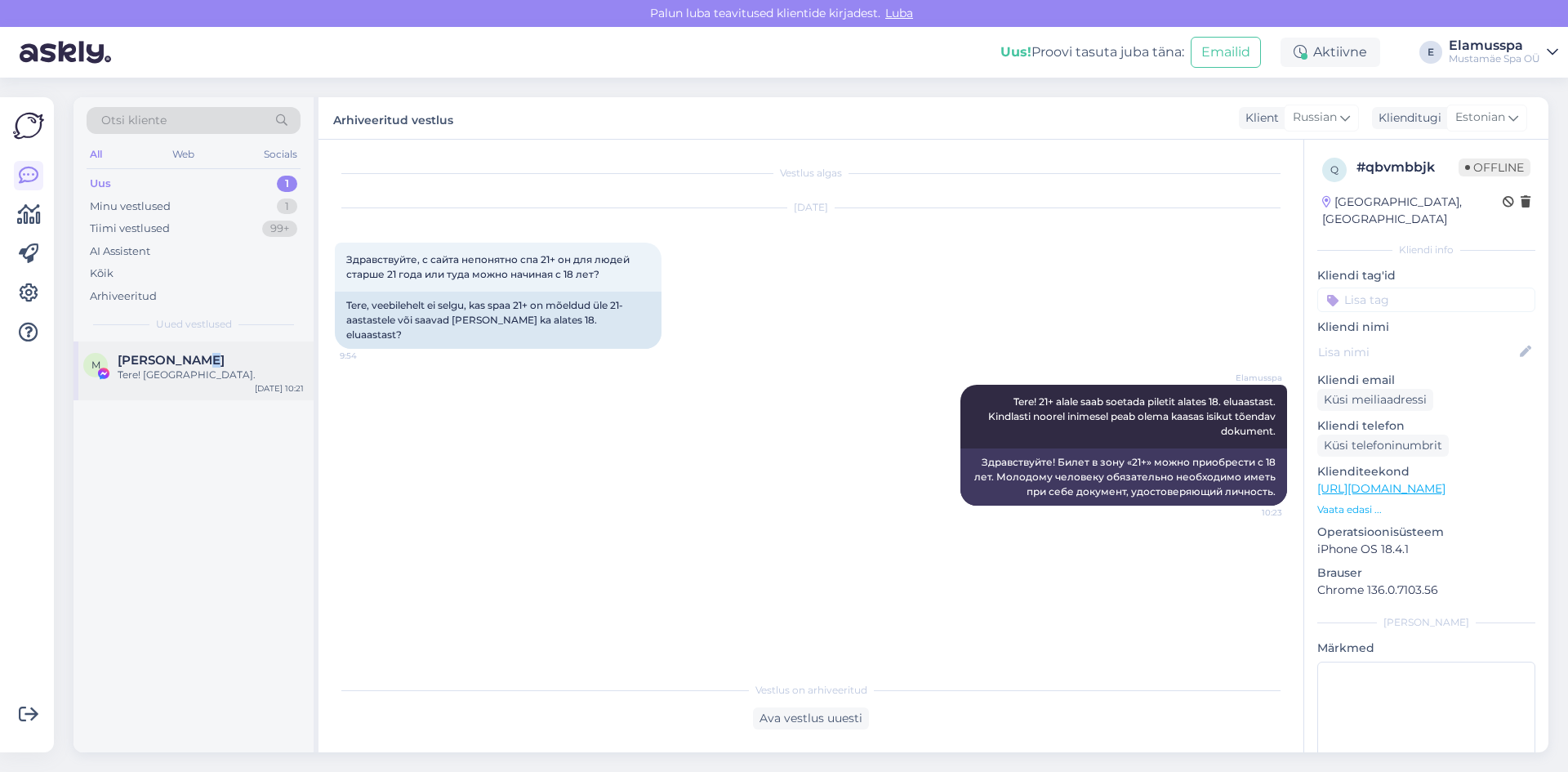
click at [197, 351] on div "M [PERSON_NAME] Tere! [GEOGRAPHIC_DATA]. [DATE] 10:21" at bounding box center [193, 370] width 240 height 58
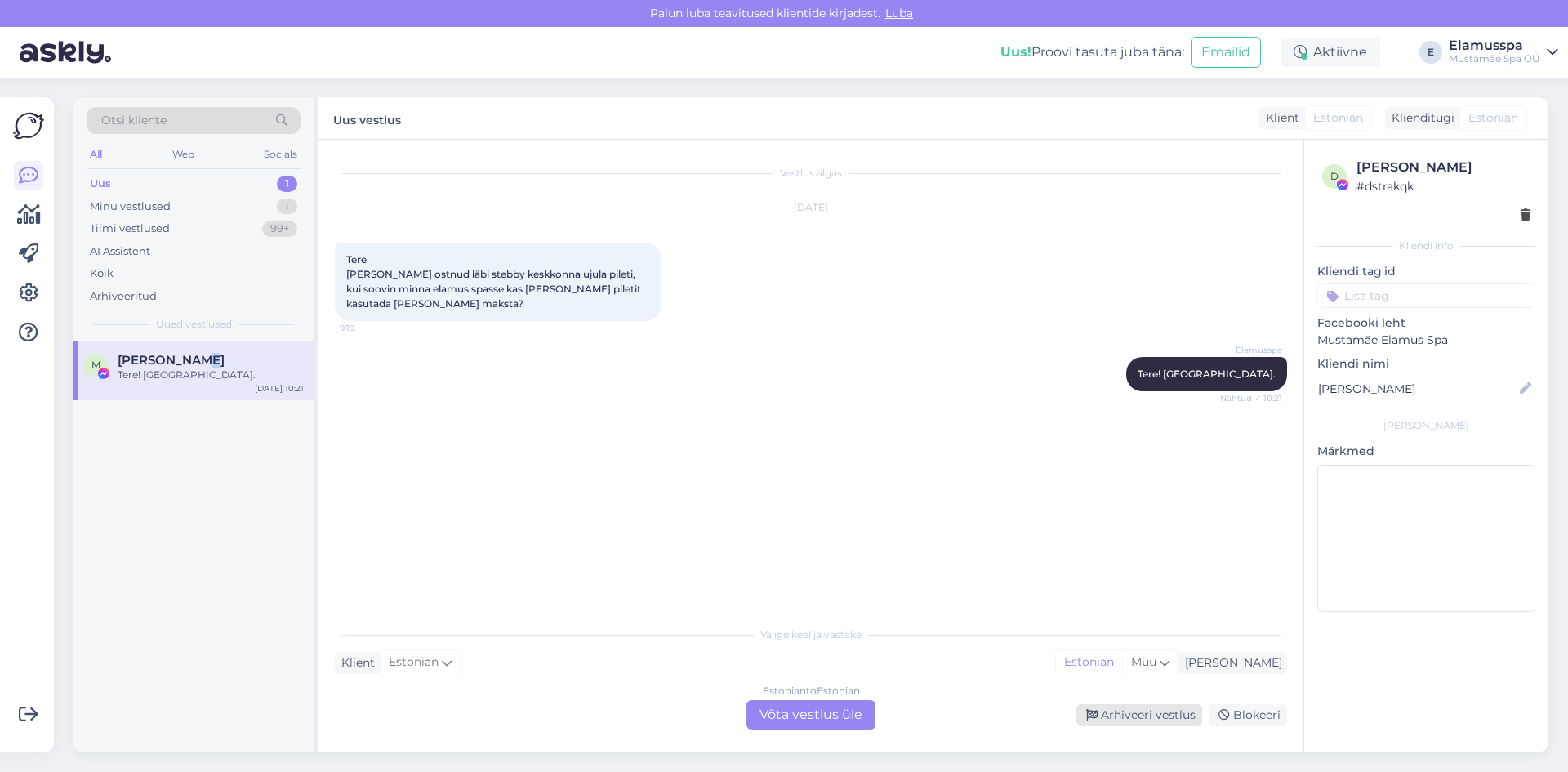
click at [1140, 724] on div "Arhiveeri vestlus" at bounding box center [1139, 715] width 126 height 22
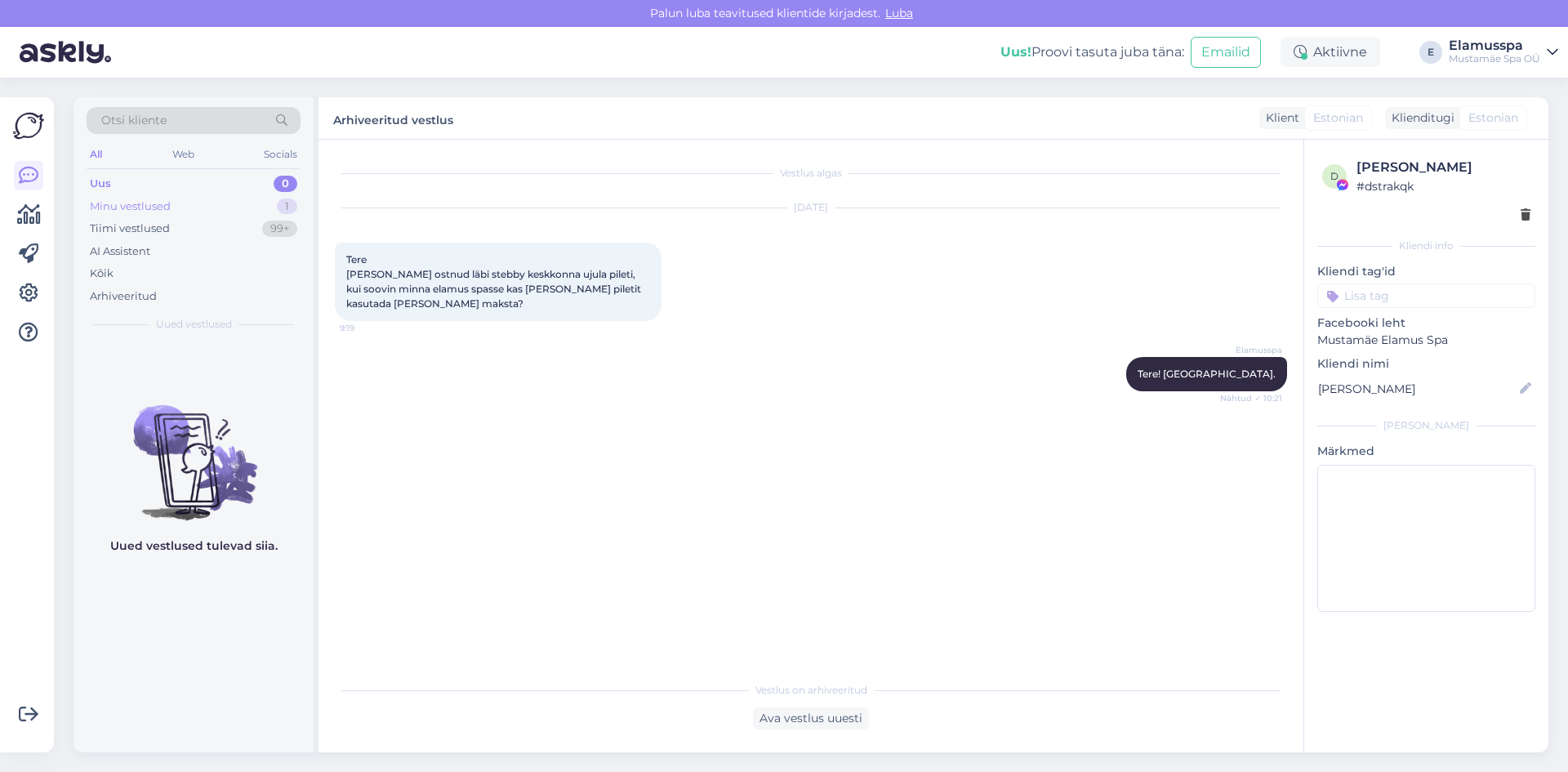
click at [244, 212] on div "Minu vestlused 1" at bounding box center [193, 206] width 214 height 23
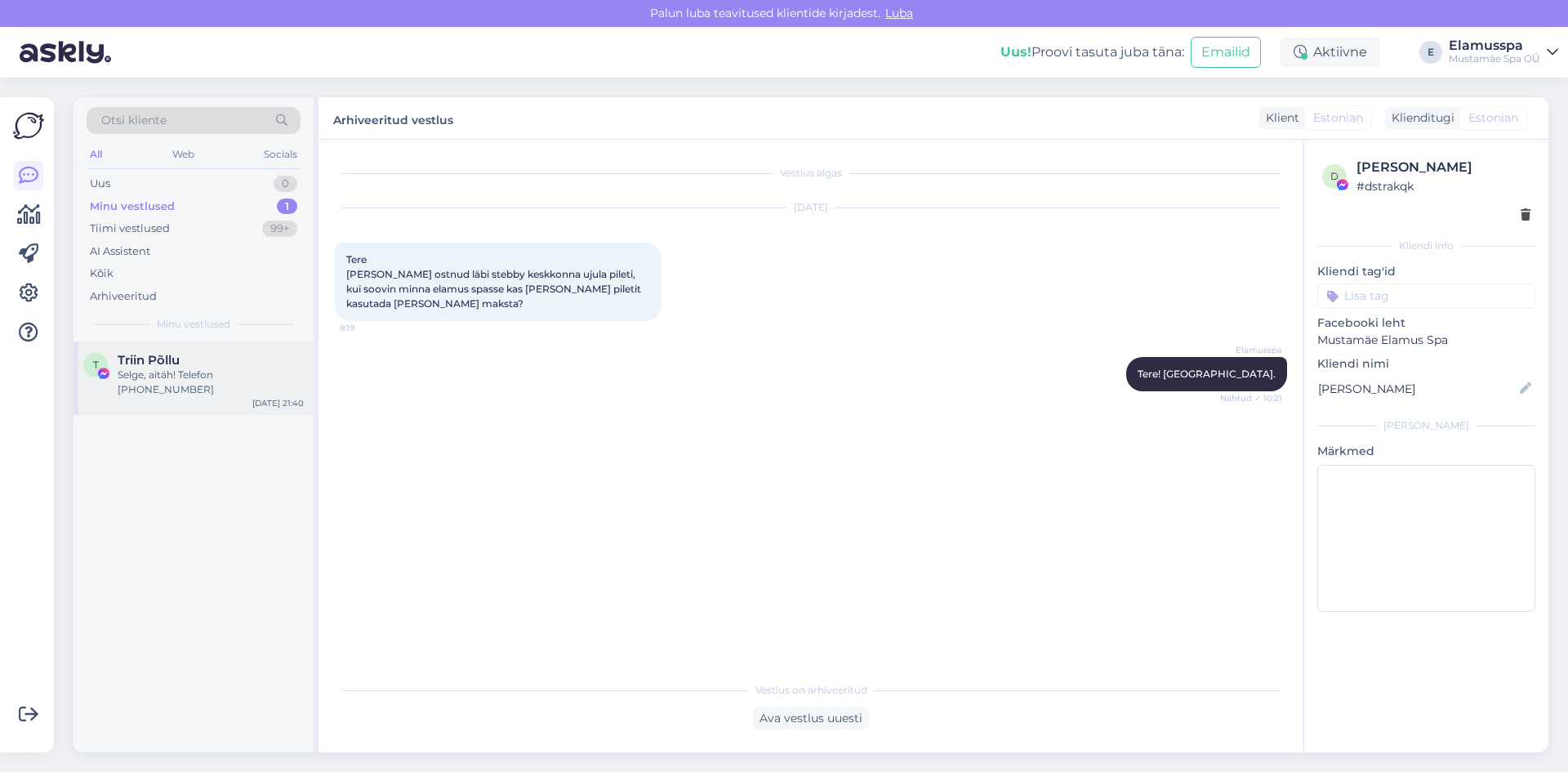
click at [209, 382] on div "T Triin Põllu Selge, aitäh! Telefon [PHONE_NUMBER] [DATE] 21:40" at bounding box center [193, 378] width 240 height 73
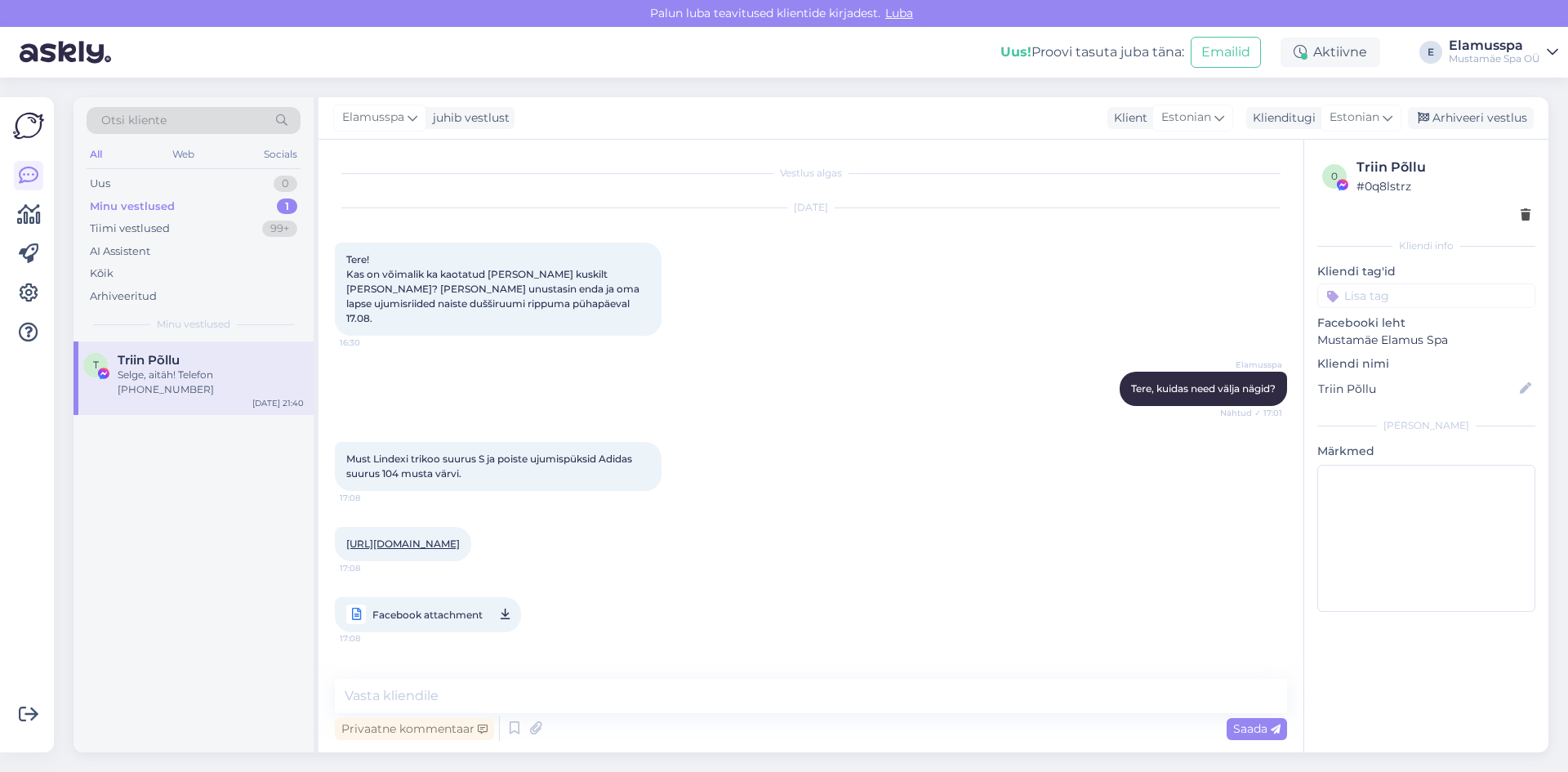
scroll to position [244, 0]
